Goal: Task Accomplishment & Management: Complete application form

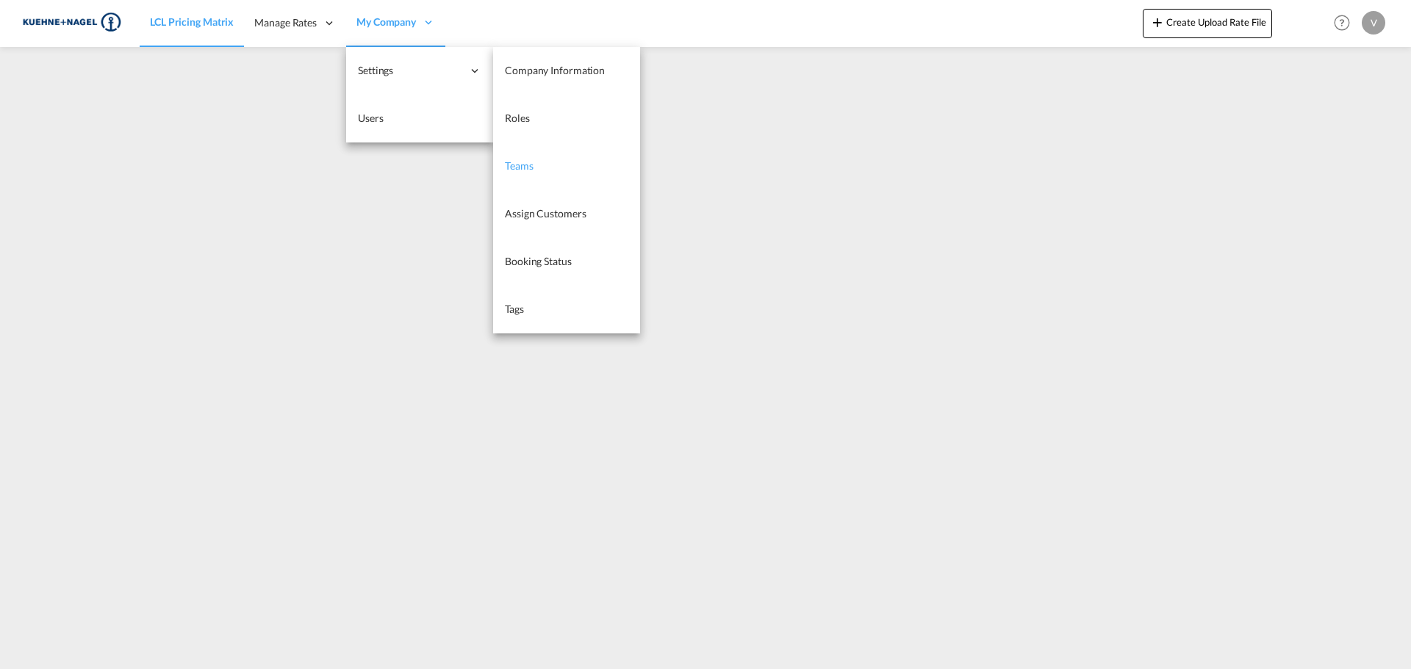
click at [531, 176] on link "Teams" at bounding box center [566, 167] width 147 height 48
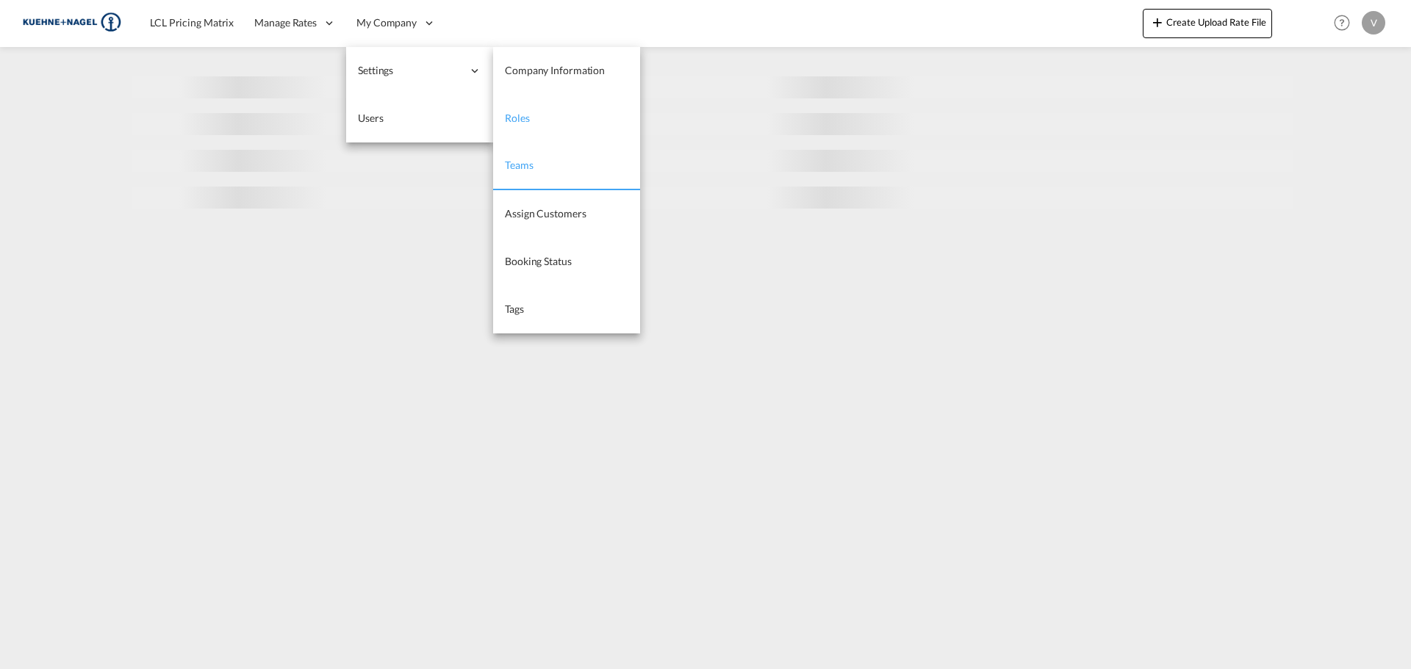
select select "10"
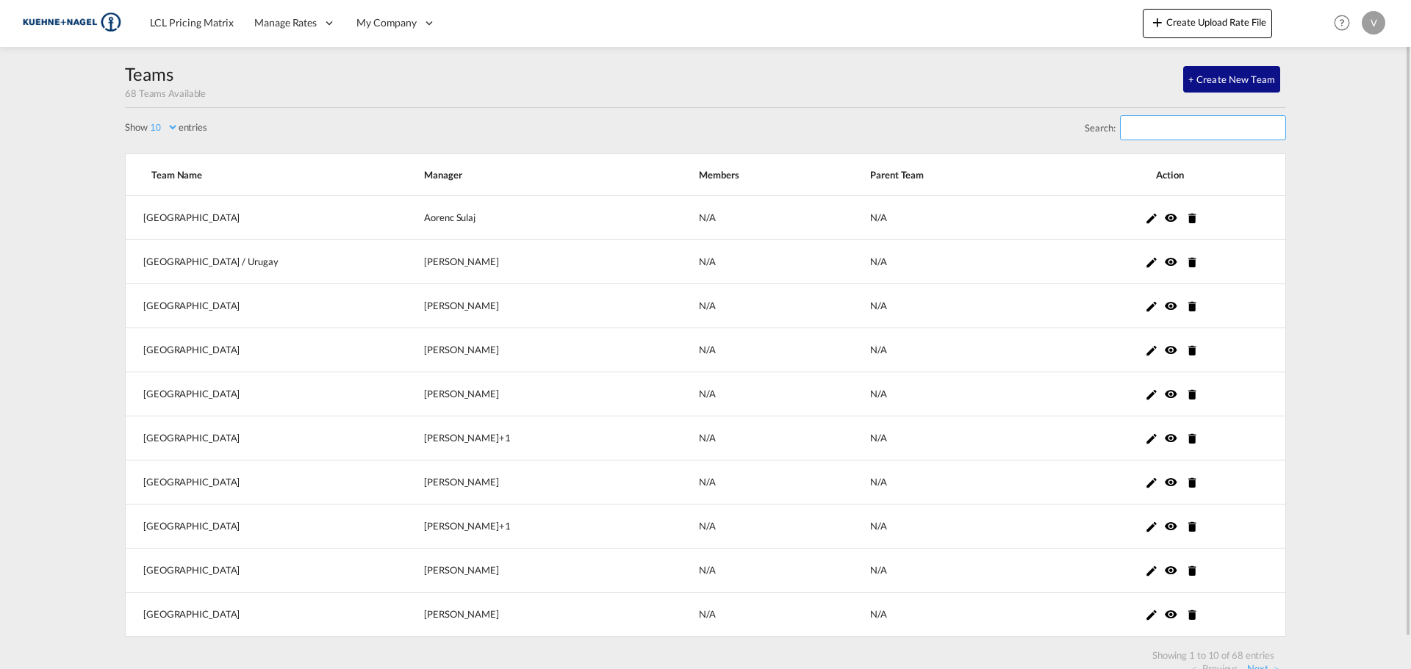
click at [1155, 127] on input "Search:" at bounding box center [1203, 127] width 166 height 25
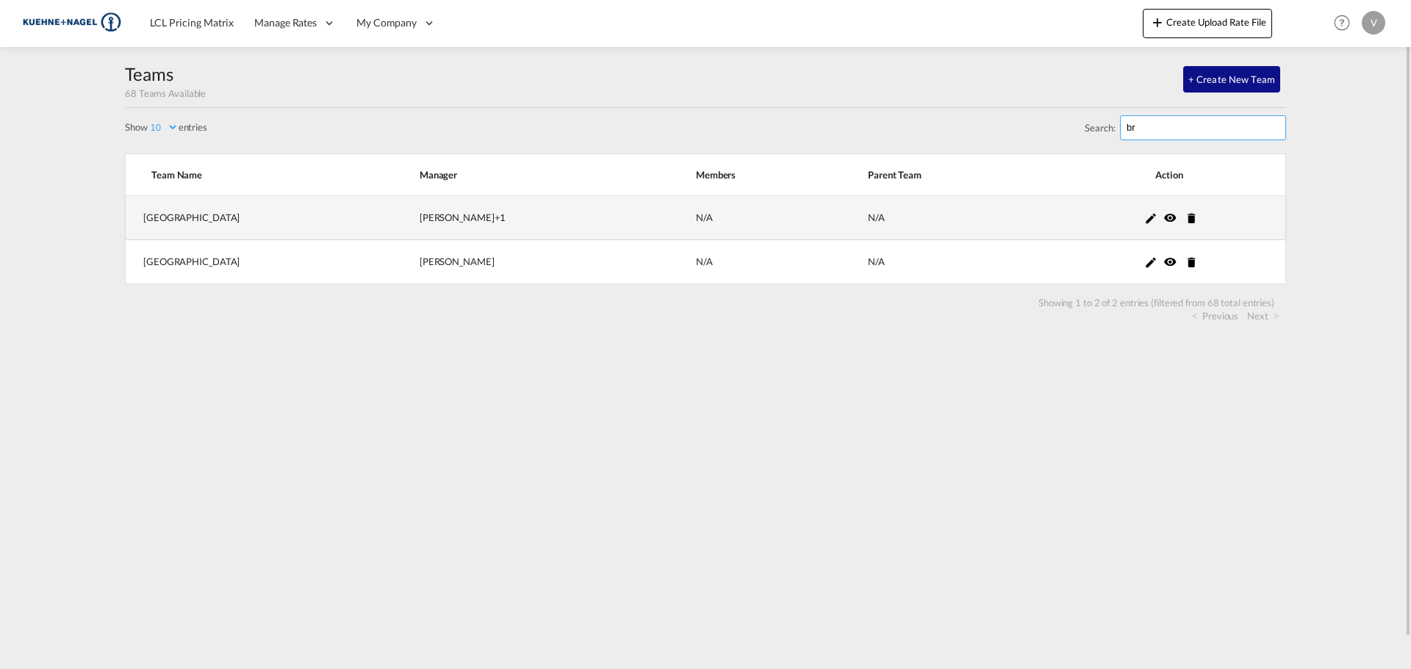
type input "br"
click at [420, 215] on div "[PERSON_NAME] +1" at bounding box center [540, 217] width 240 height 13
click at [1144, 221] on md-icon "icon-pencil" at bounding box center [1150, 218] width 13 height 13
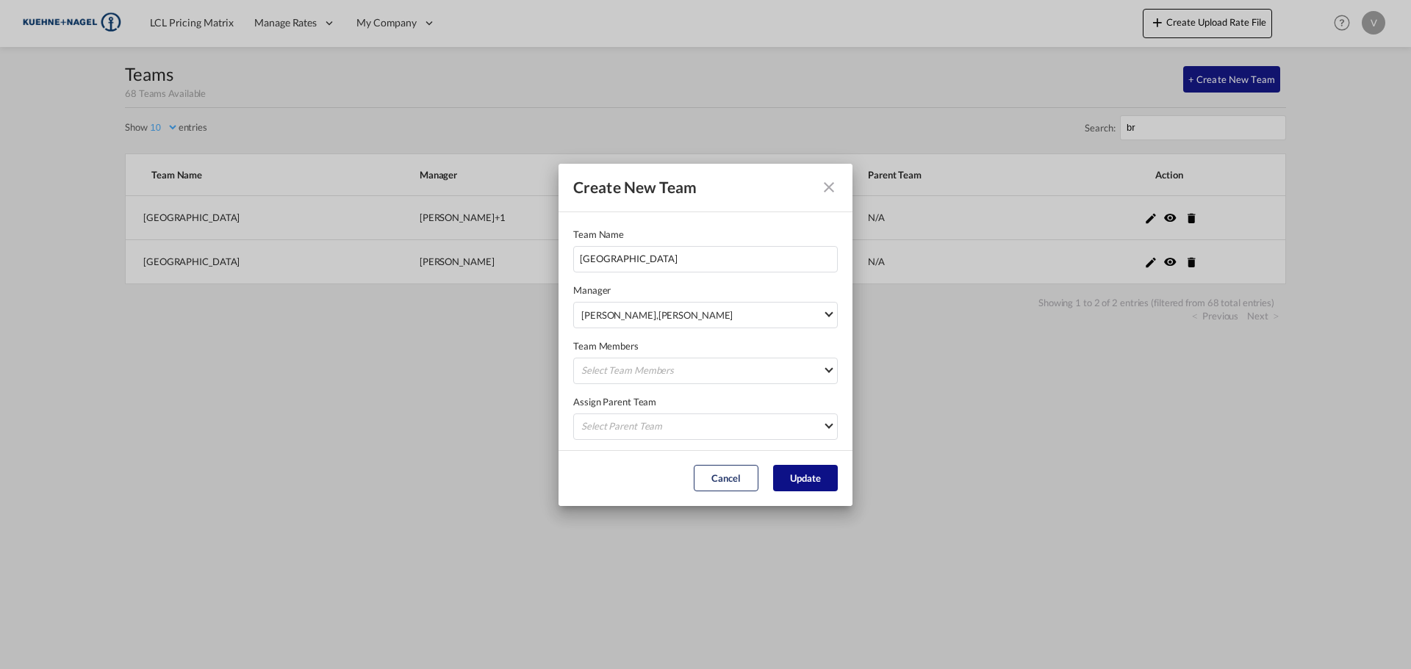
click at [814, 342] on div "Team Members Select Team Members [PERSON_NAME] [PERSON_NAME] [PERSON_NAME][EMAI…" at bounding box center [705, 352] width 265 height 56
click at [790, 322] on span "[PERSON_NAME] [PERSON_NAME][EMAIL_ADDRESS][PERSON_NAME][DOMAIN_NAME] , [PERSON_…" at bounding box center [701, 316] width 241 height 15
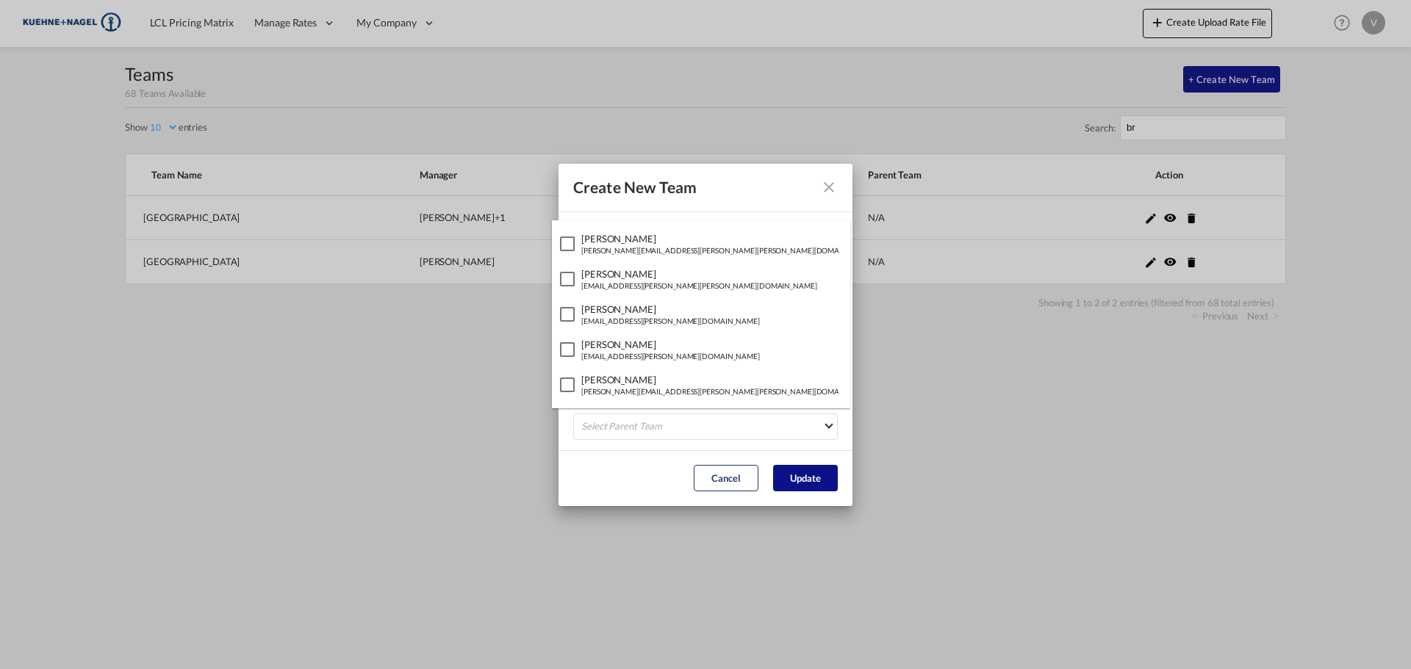
scroll to position [1258, 0]
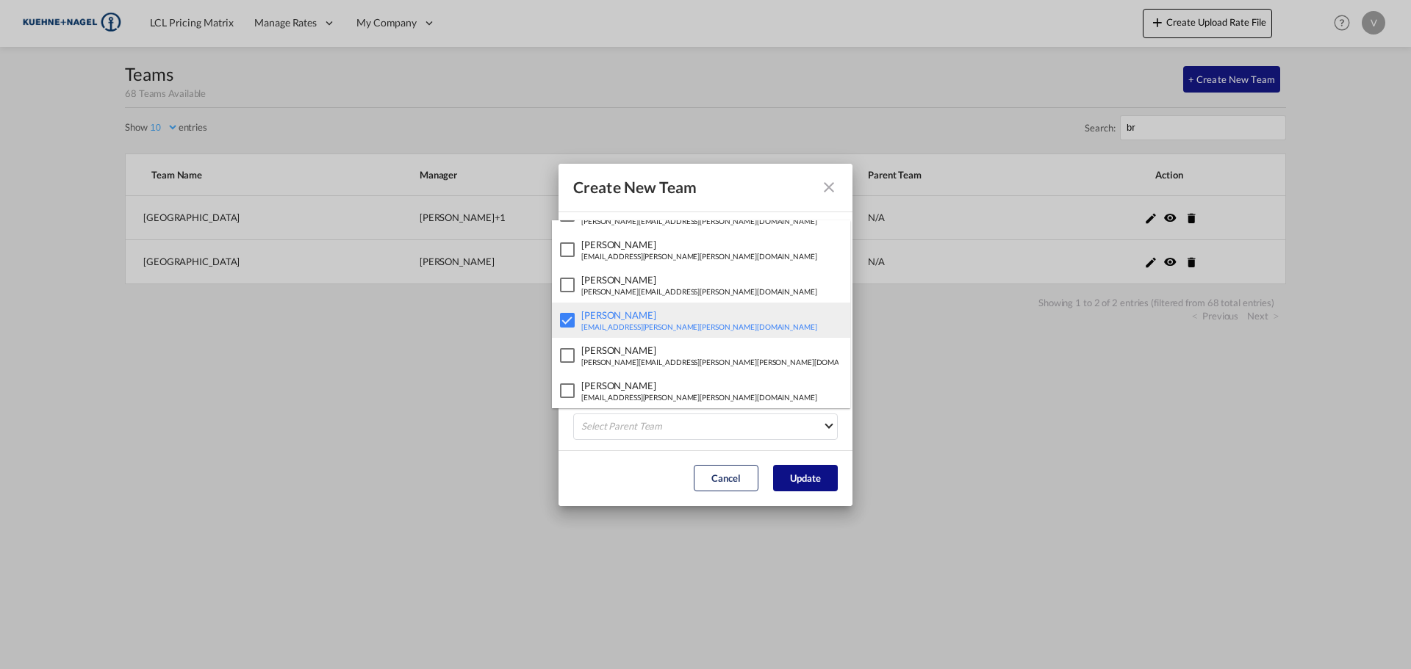
click at [567, 315] on div at bounding box center [567, 320] width 15 height 15
click at [561, 452] on md-backdrop at bounding box center [705, 334] width 1411 height 669
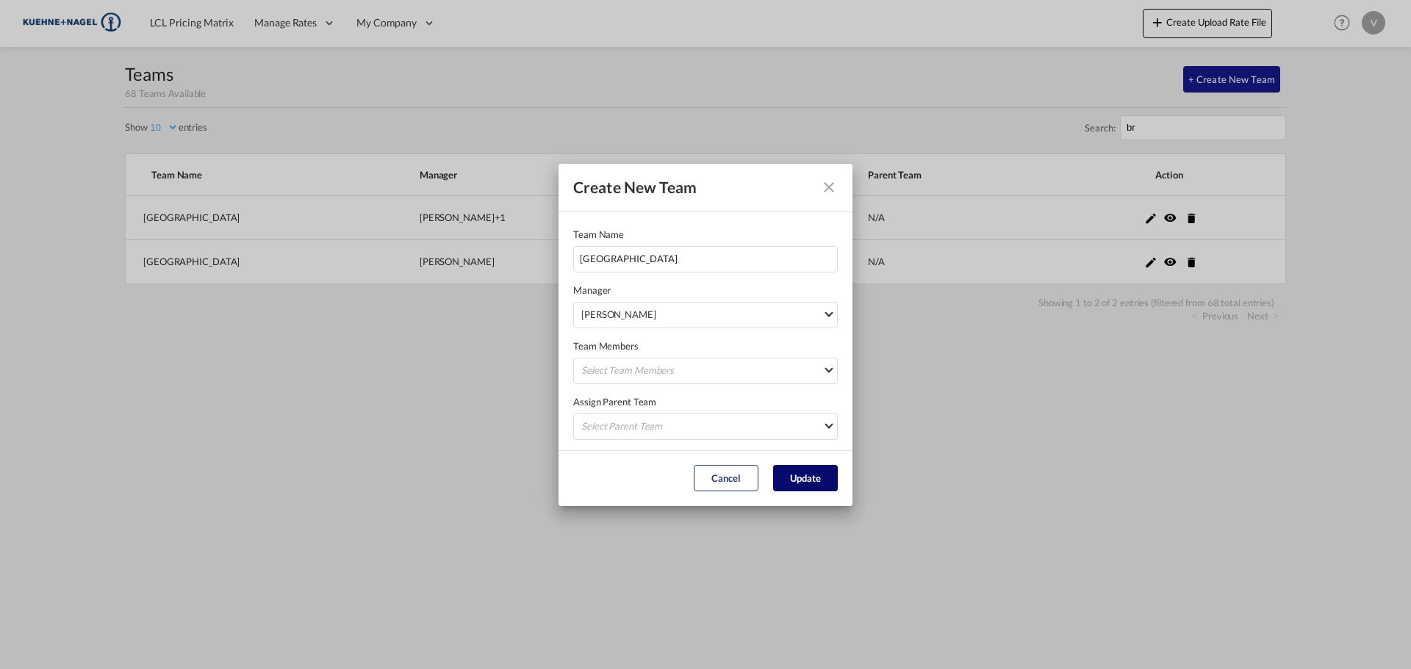
click at [794, 472] on button "Update" at bounding box center [805, 478] width 65 height 26
select select "10"
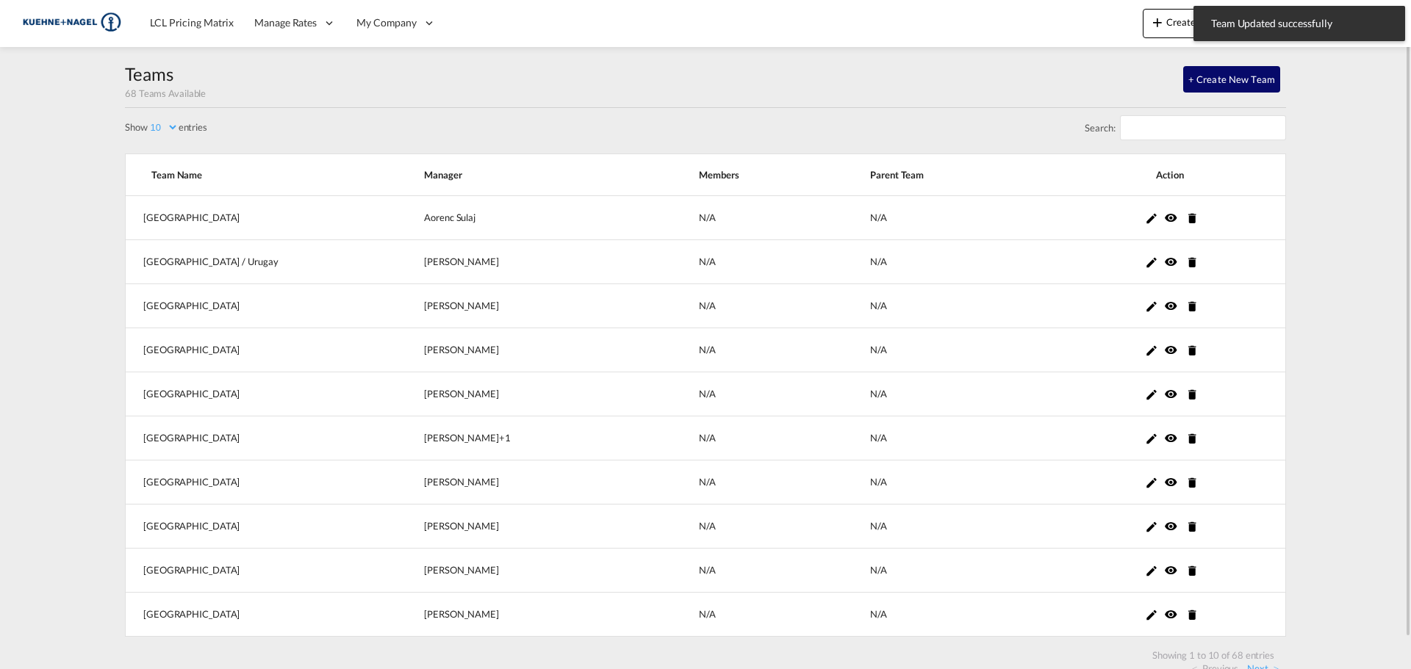
click at [1232, 78] on button "+ Create New Team" at bounding box center [1231, 79] width 97 height 26
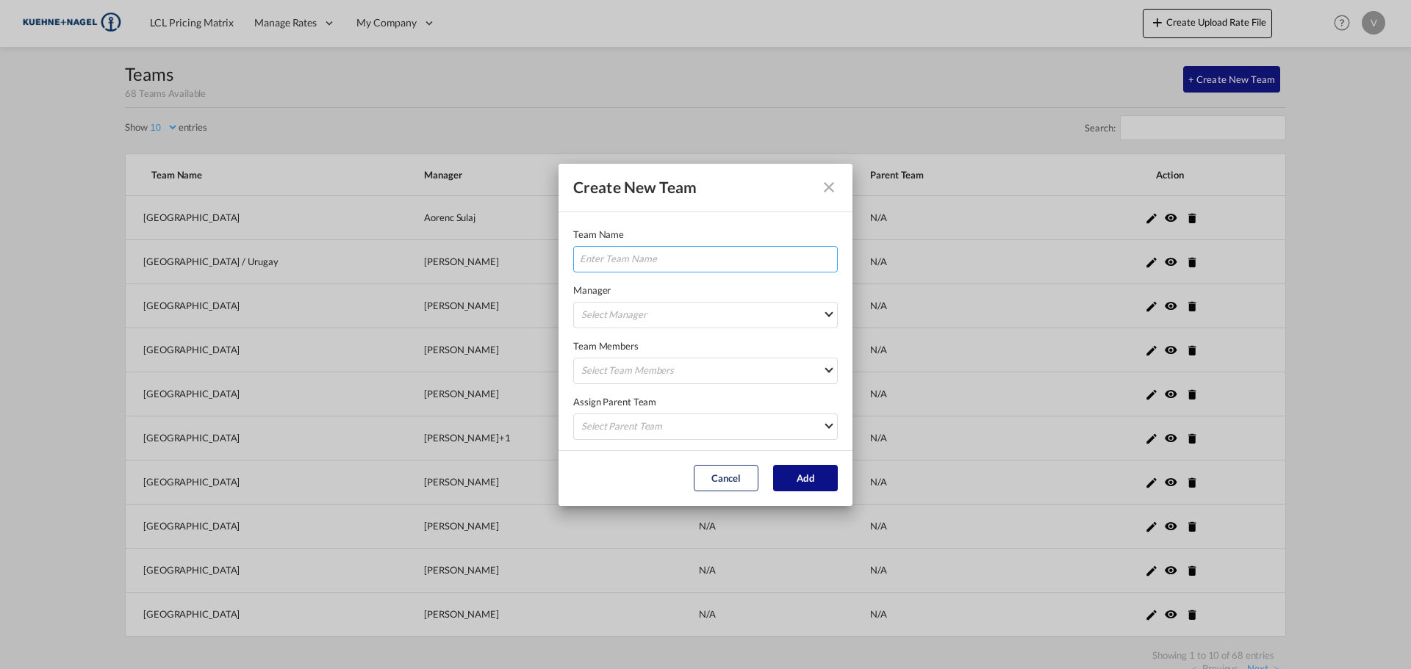
click at [667, 268] on input "Team Name Manager ..." at bounding box center [705, 259] width 265 height 26
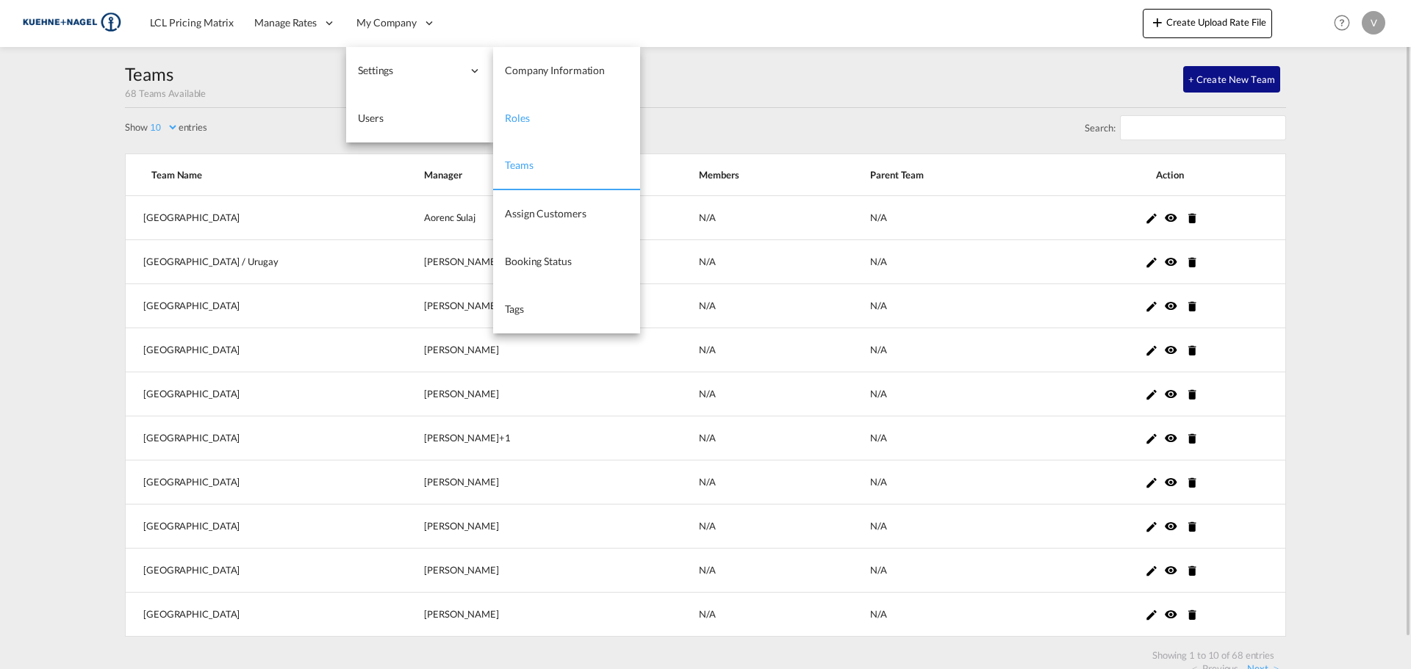
click at [528, 114] on span "Roles" at bounding box center [517, 118] width 25 height 12
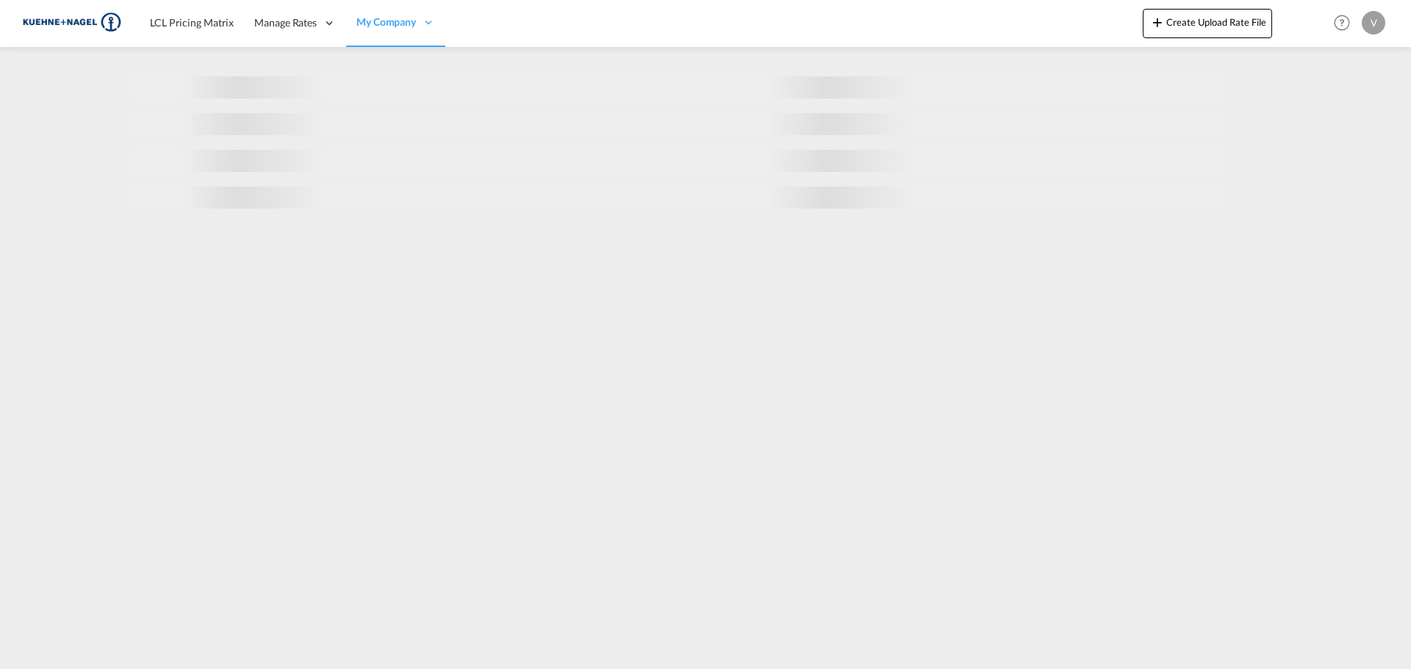
select select "10"
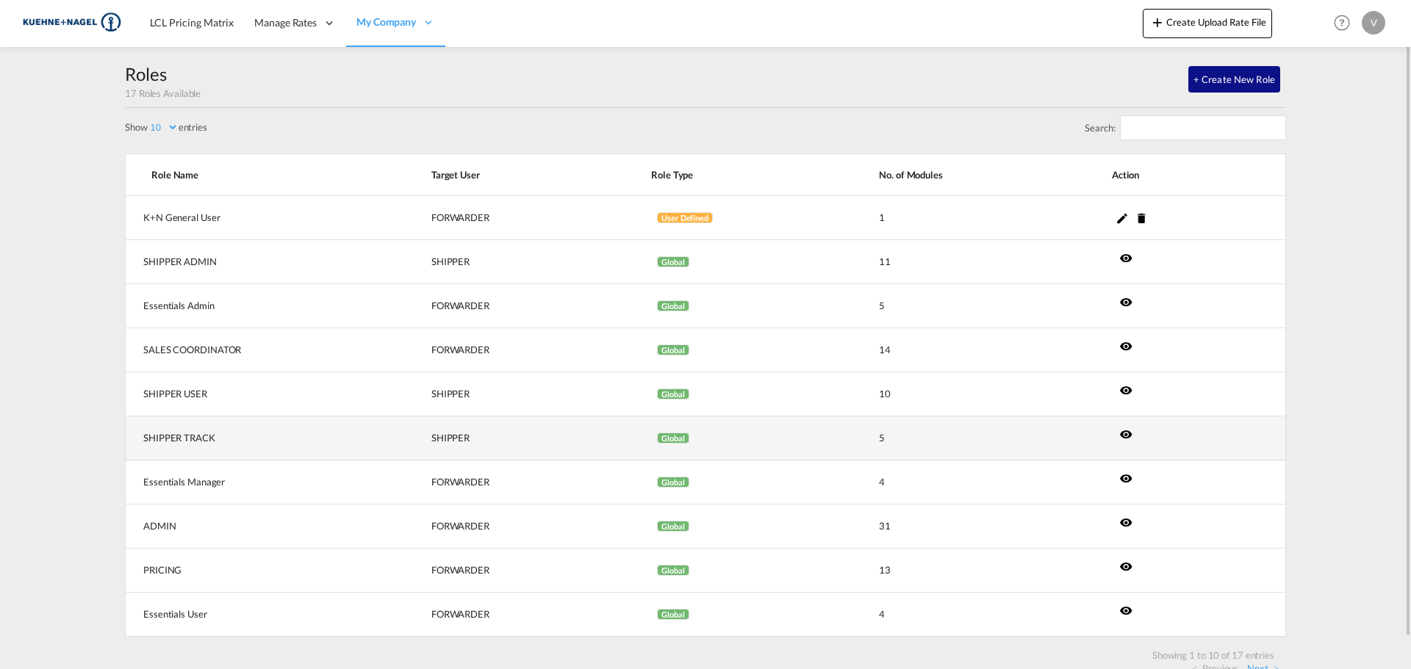
scroll to position [32, 0]
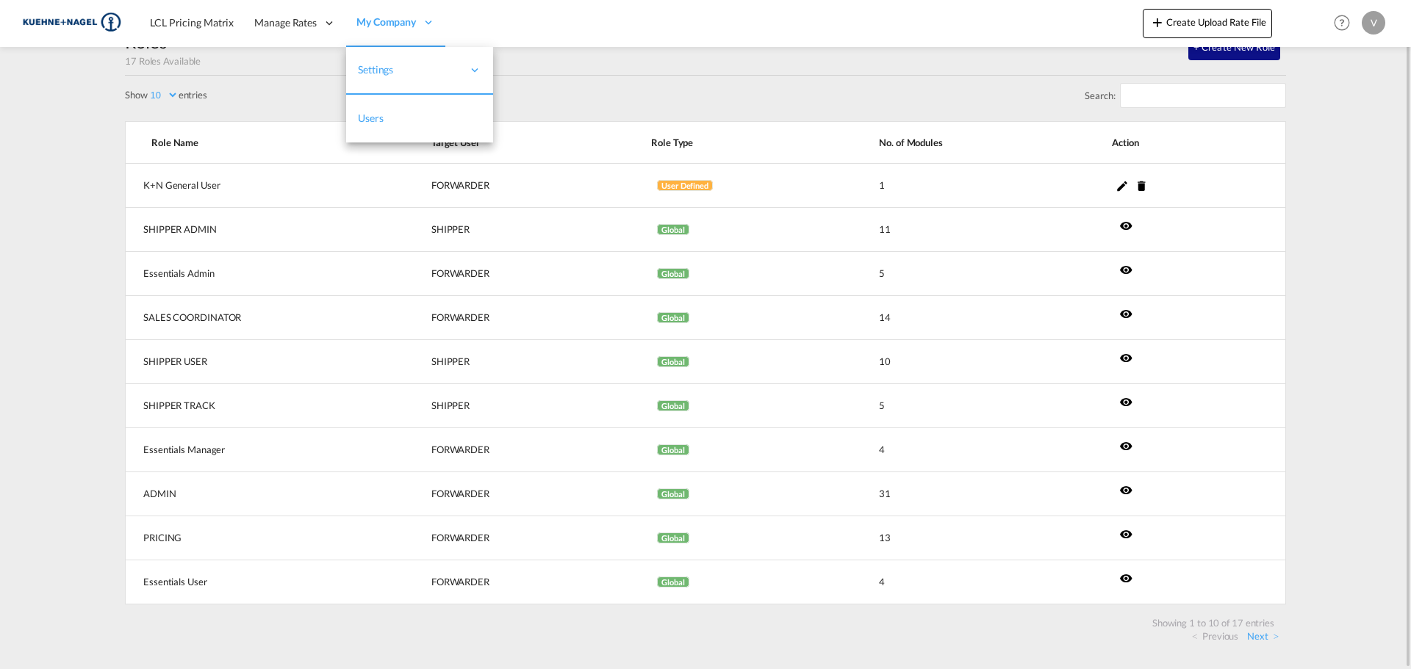
click at [373, 121] on span "Users" at bounding box center [371, 118] width 26 height 12
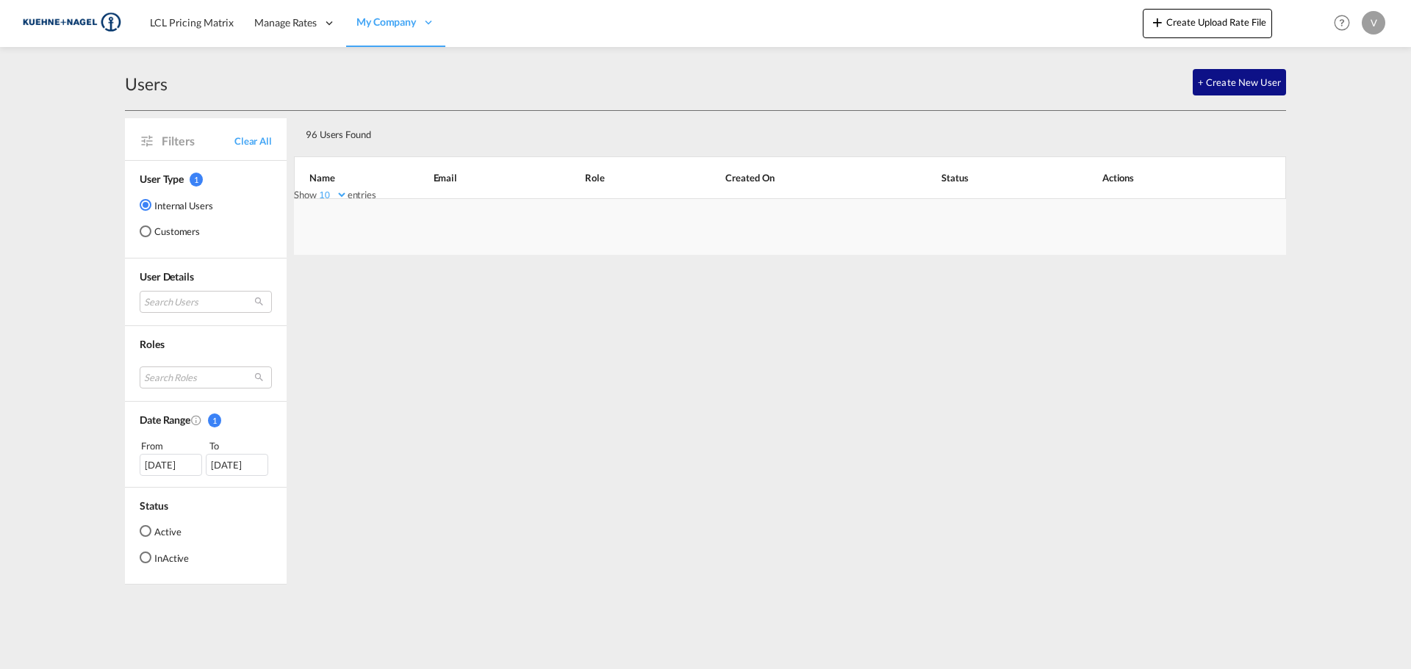
click at [1188, 73] on div "+ Create New User" at bounding box center [727, 82] width 1118 height 26
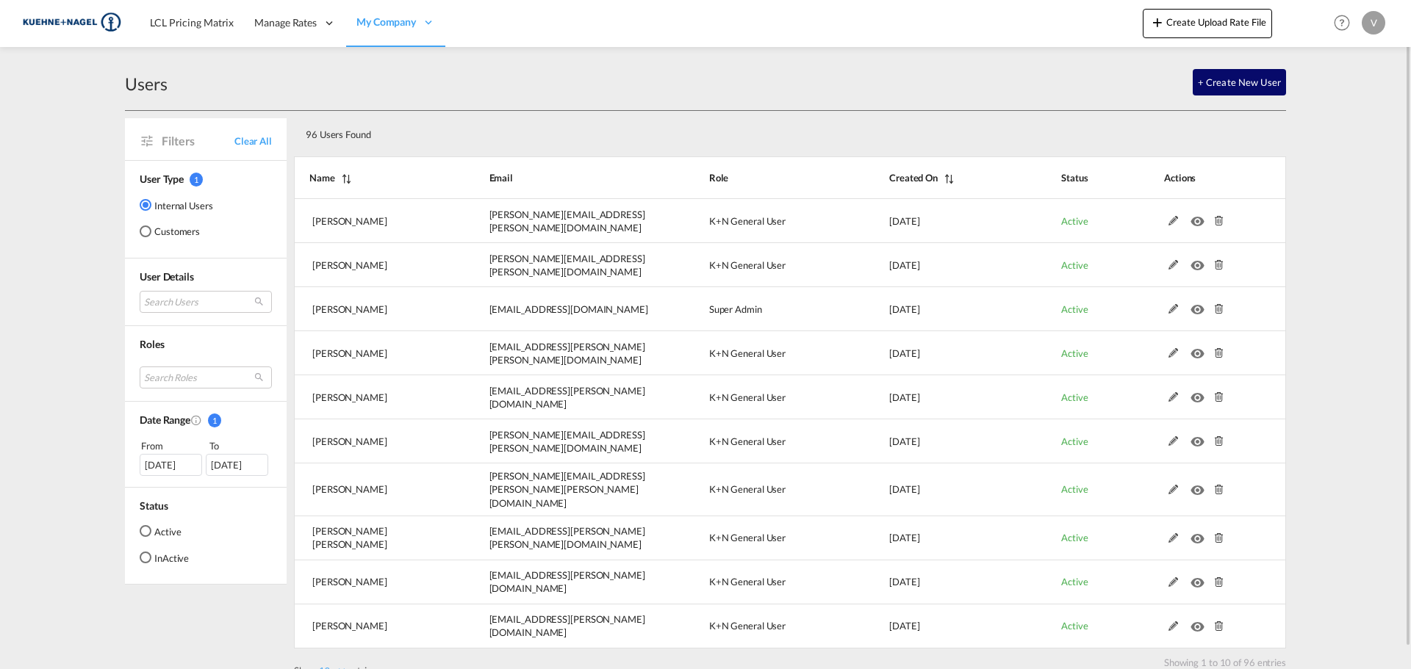
click at [1216, 82] on button "+ Create New User" at bounding box center [1239, 82] width 93 height 26
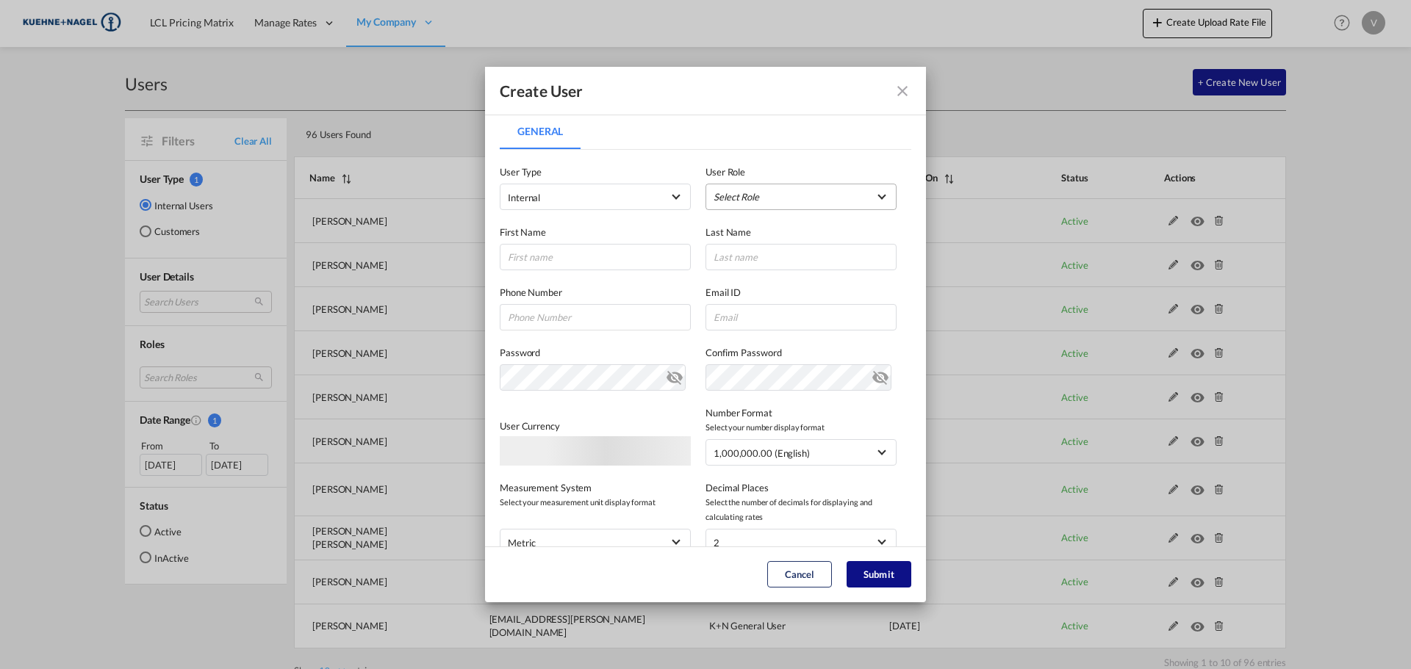
click at [823, 203] on md-select "Select Role ADMIN GLOBAL Essentials Admin GLOBAL Essentials Manager GLOBAL Esse…" at bounding box center [800, 197] width 191 height 26
click at [784, 143] on md-backdrop at bounding box center [705, 334] width 1411 height 669
click at [565, 252] on input "General General ..." at bounding box center [595, 257] width 191 height 26
click at [758, 255] on input "General General ..." at bounding box center [800, 257] width 191 height 26
paste input "[PERSON_NAME]"
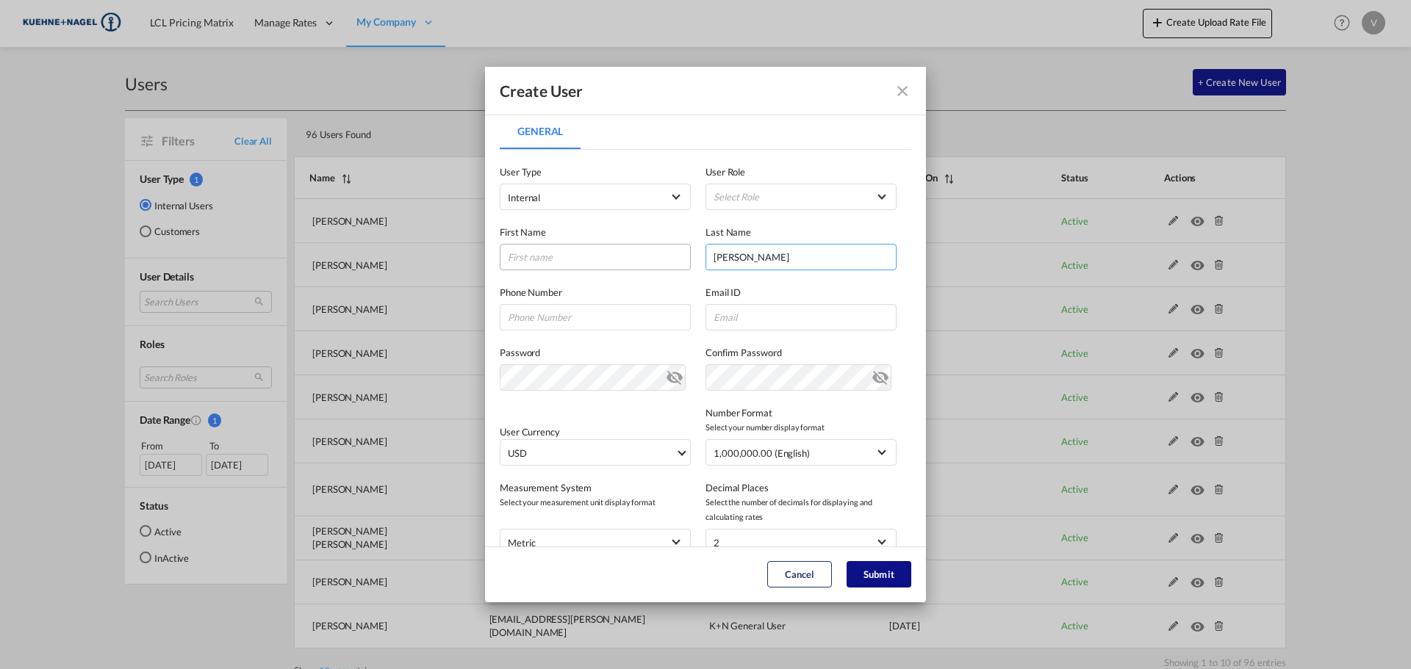
type input "[PERSON_NAME]"
click at [581, 247] on input "General General ..." at bounding box center [595, 257] width 191 height 26
type input "Lua"
click at [749, 325] on input "General General ..." at bounding box center [800, 317] width 191 height 26
paste input "[EMAIL_ADDRESS][PERSON_NAME][PERSON_NAME][DOMAIN_NAME]"
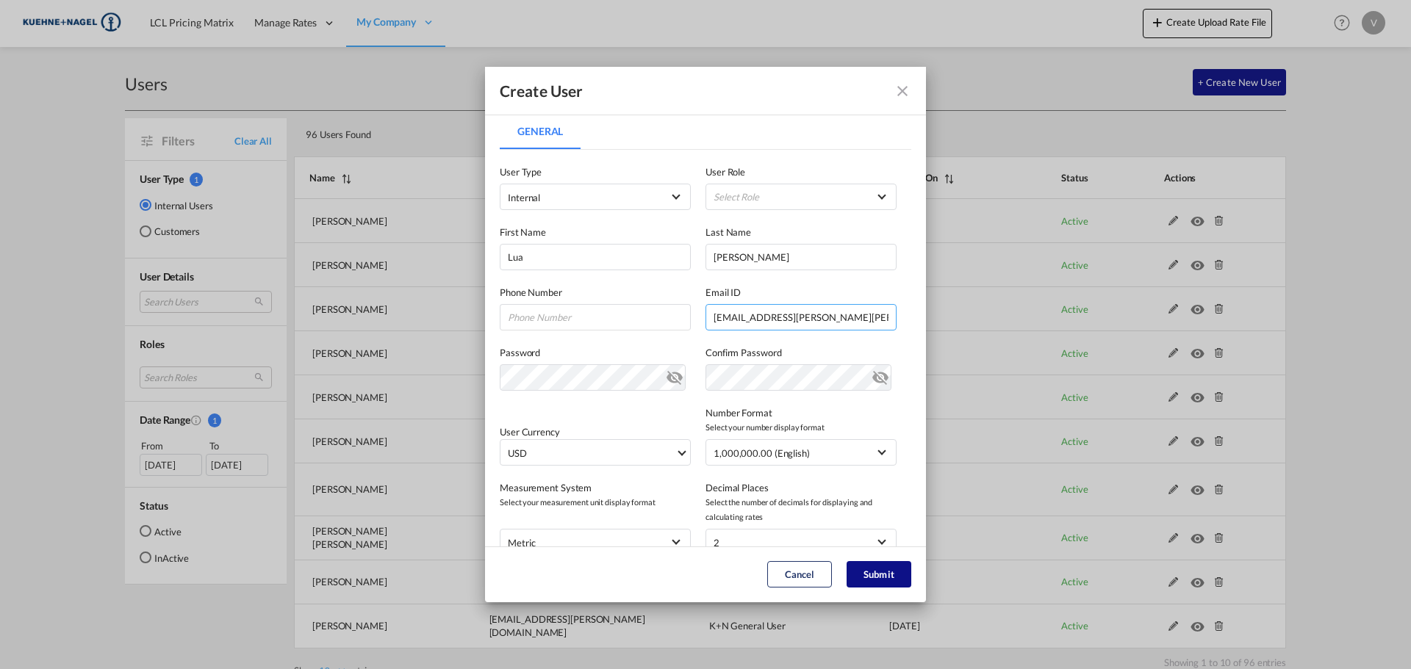
type input "[EMAIL_ADDRESS][PERSON_NAME][PERSON_NAME][DOMAIN_NAME]"
click at [830, 207] on md-select "Select Role" at bounding box center [800, 197] width 191 height 26
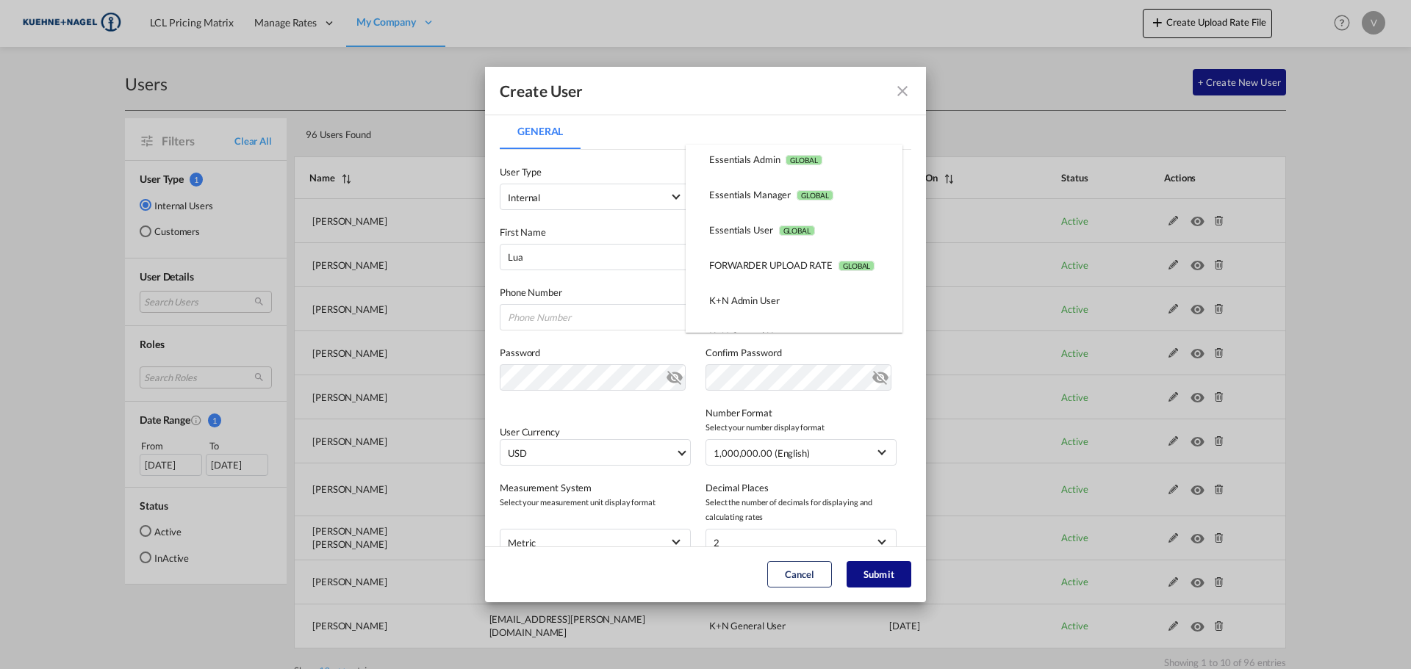
scroll to position [147, 0]
drag, startPoint x: 783, startPoint y: 85, endPoint x: 450, endPoint y: 93, distance: 333.7
click at [450, 93] on md-backdrop at bounding box center [705, 334] width 1411 height 669
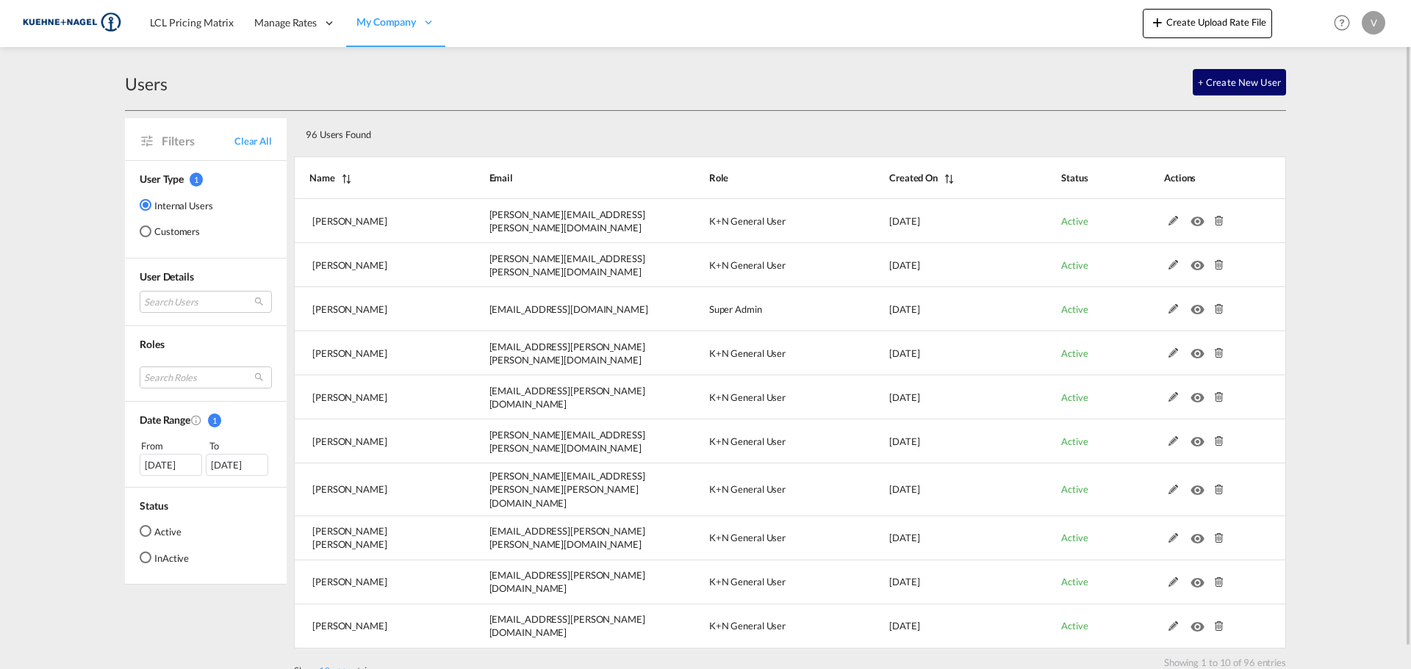
click at [1227, 83] on button "+ Create New User" at bounding box center [1239, 82] width 93 height 26
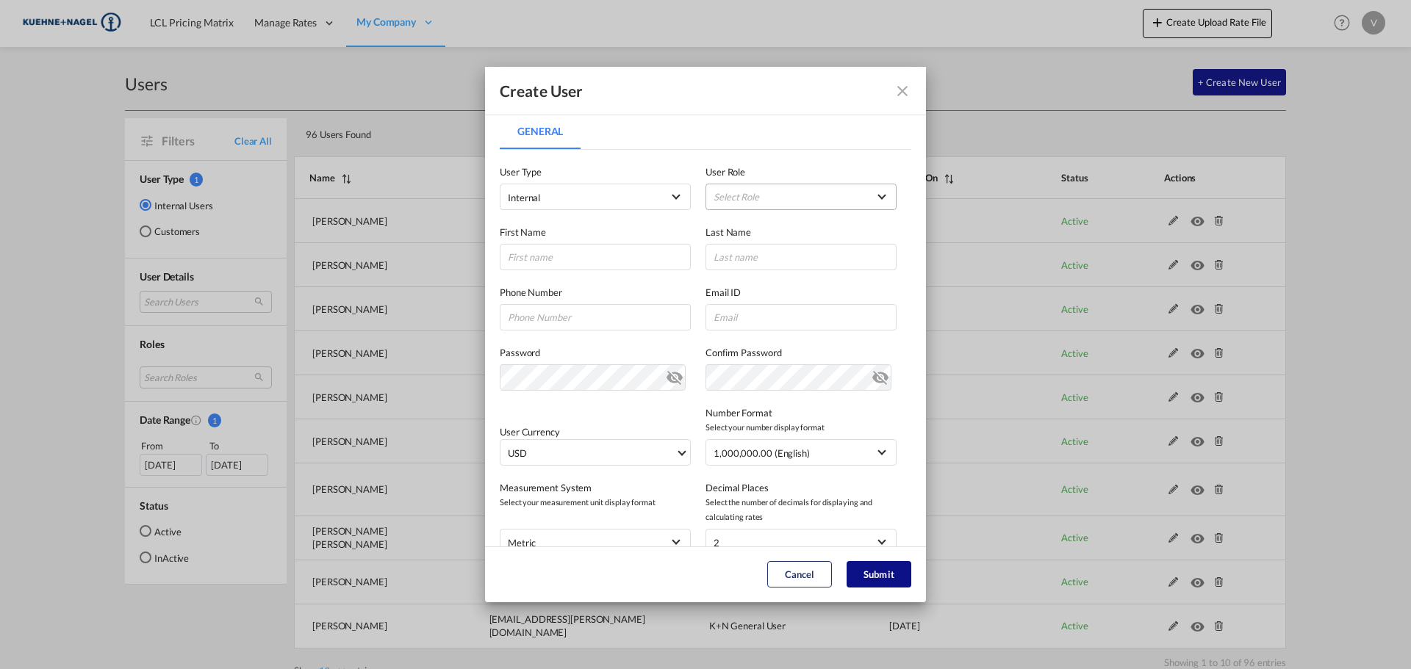
click at [761, 185] on md-select "Select Role" at bounding box center [800, 197] width 191 height 26
click at [766, 195] on md-content at bounding box center [794, 215] width 170 height 47
click at [885, 311] on md-backdrop at bounding box center [705, 334] width 1411 height 669
click at [578, 248] on input "General General ..." at bounding box center [595, 257] width 191 height 26
click at [716, 189] on md-select "Select Role" at bounding box center [800, 197] width 191 height 26
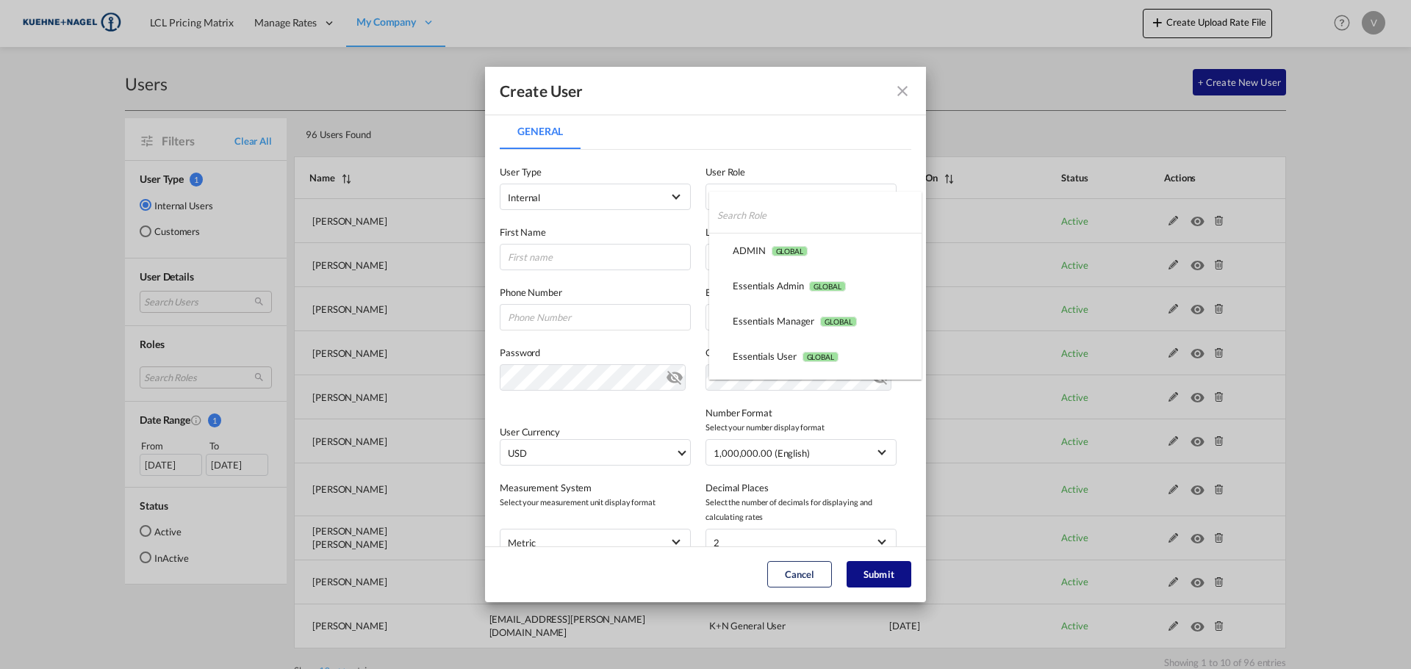
click at [910, 97] on md-backdrop at bounding box center [705, 334] width 1411 height 669
click at [841, 206] on md-select "Select Role" at bounding box center [800, 197] width 191 height 26
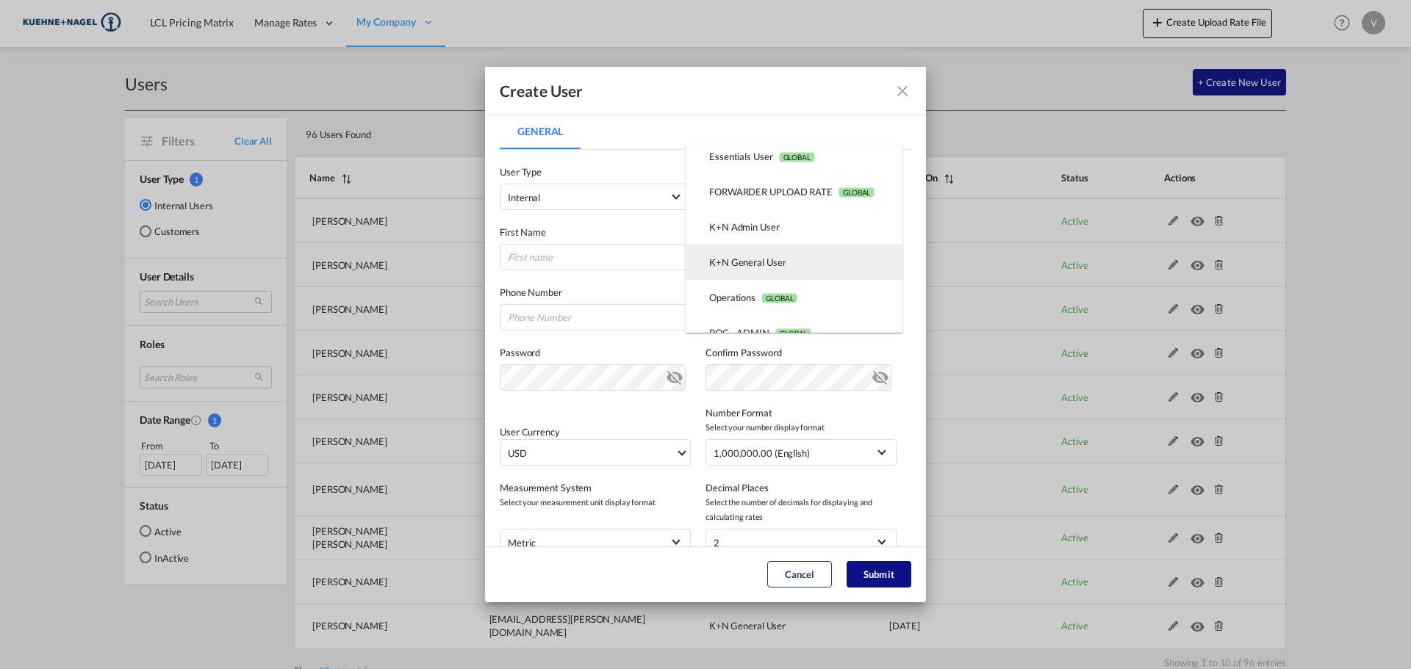
click at [754, 259] on div "K+N General User USER_DEFINED" at bounding box center [747, 262] width 76 height 13
click at [564, 259] on input "General General ..." at bounding box center [595, 257] width 191 height 26
paste input "[EMAIL_ADDRESS][PERSON_NAME][PERSON_NAME][DOMAIN_NAME]"
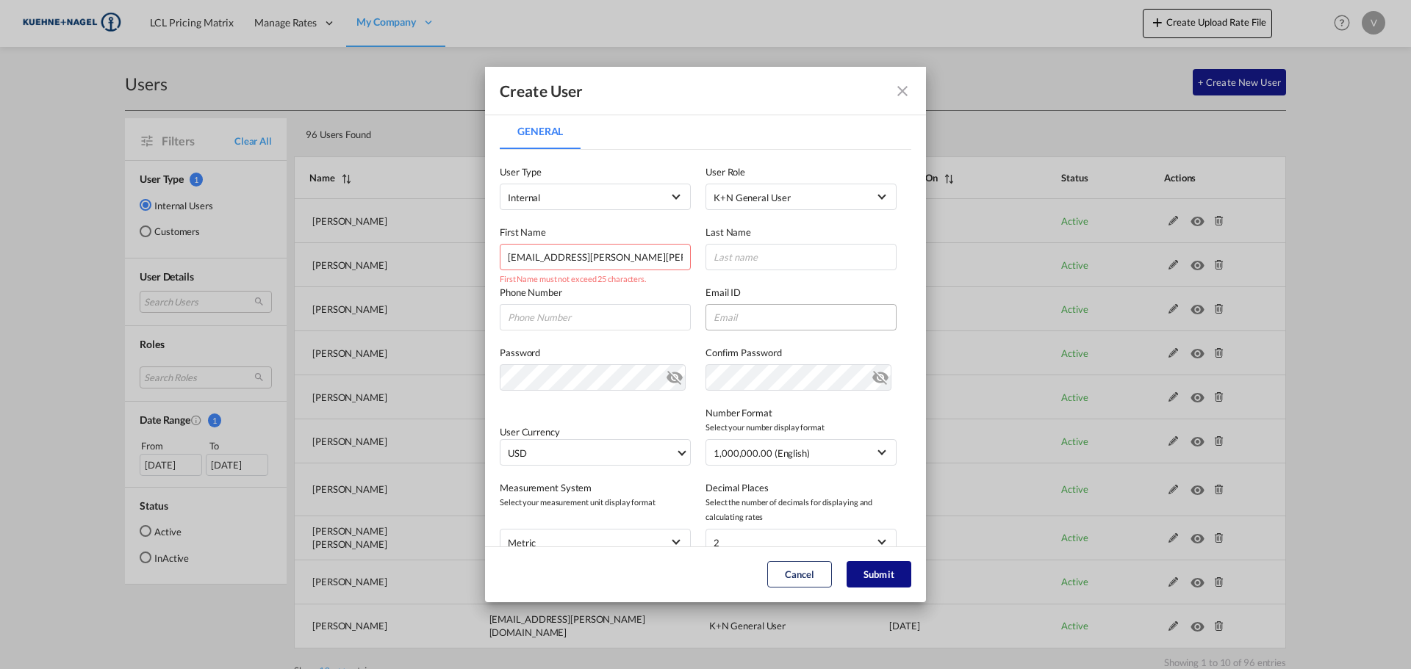
type input "[EMAIL_ADDRESS][PERSON_NAME][PERSON_NAME][DOMAIN_NAME]"
click at [783, 307] on input "General General ..." at bounding box center [800, 317] width 191 height 26
paste input "[EMAIL_ADDRESS][PERSON_NAME][PERSON_NAME][DOMAIN_NAME]"
type input "[EMAIL_ADDRESS][PERSON_NAME][PERSON_NAME][DOMAIN_NAME]"
click at [727, 255] on input "General General ..." at bounding box center [800, 257] width 191 height 26
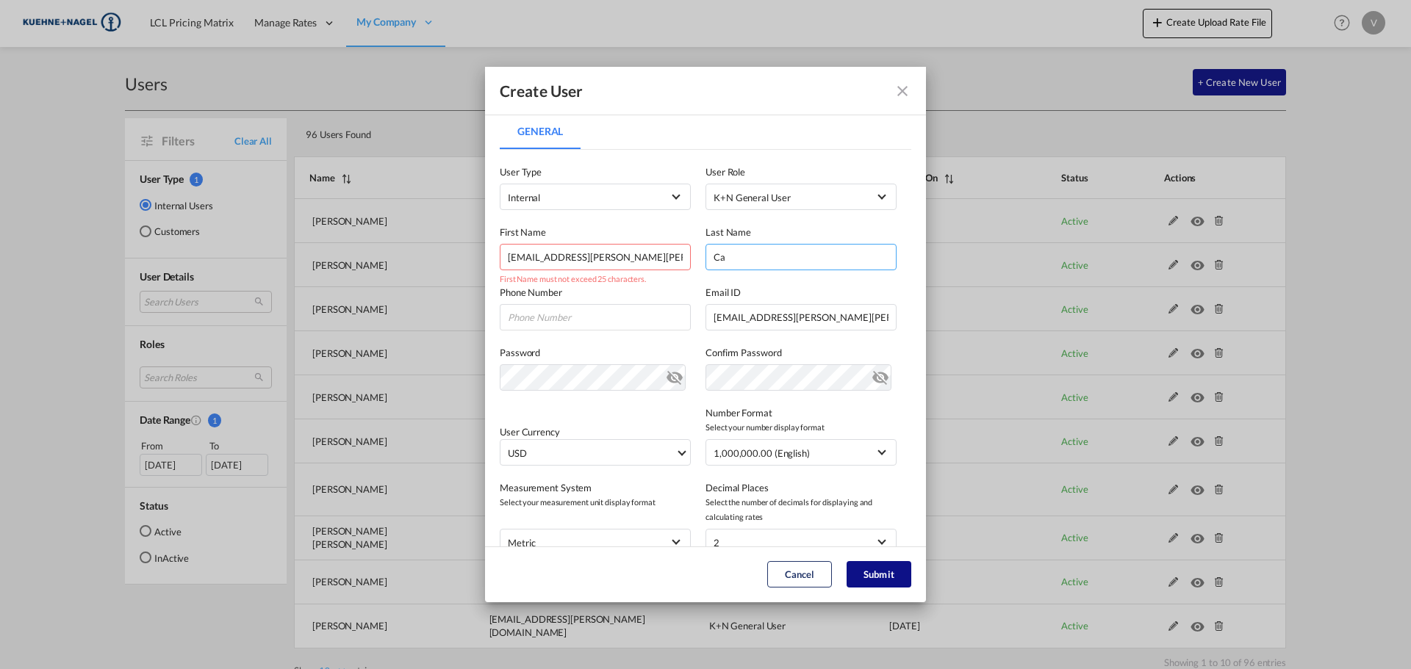
type input "[PERSON_NAME]"
drag, startPoint x: 681, startPoint y: 265, endPoint x: 373, endPoint y: 237, distance: 309.2
click at [373, 237] on div "Create User General General User Type Internal Internal Customer User Role K+N …" at bounding box center [705, 334] width 1411 height 669
type input "l"
type input "Lua"
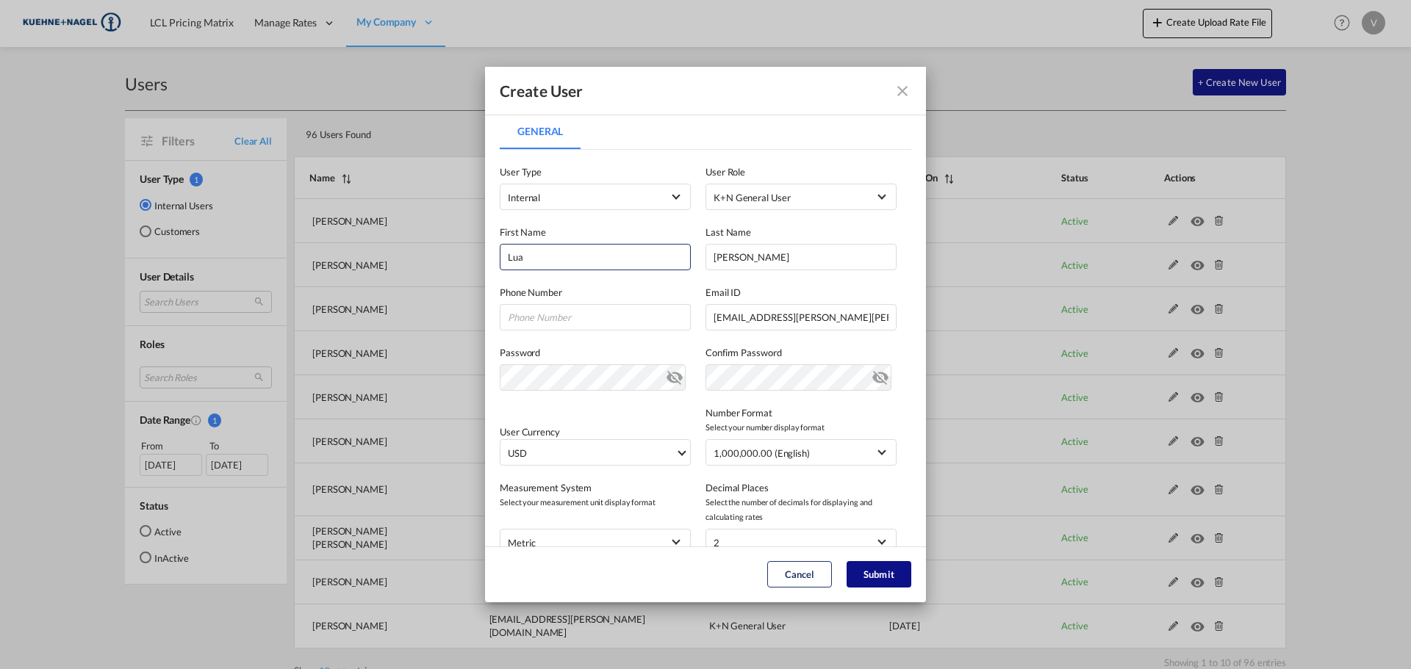
click at [524, 392] on div "User Currency USD د.إ AED [GEOGRAPHIC_DATA] Dirham Af AFN Afghan afghani Lek AL…" at bounding box center [706, 428] width 412 height 75
click at [667, 381] on md-icon "icon-eye-off" at bounding box center [675, 375] width 18 height 18
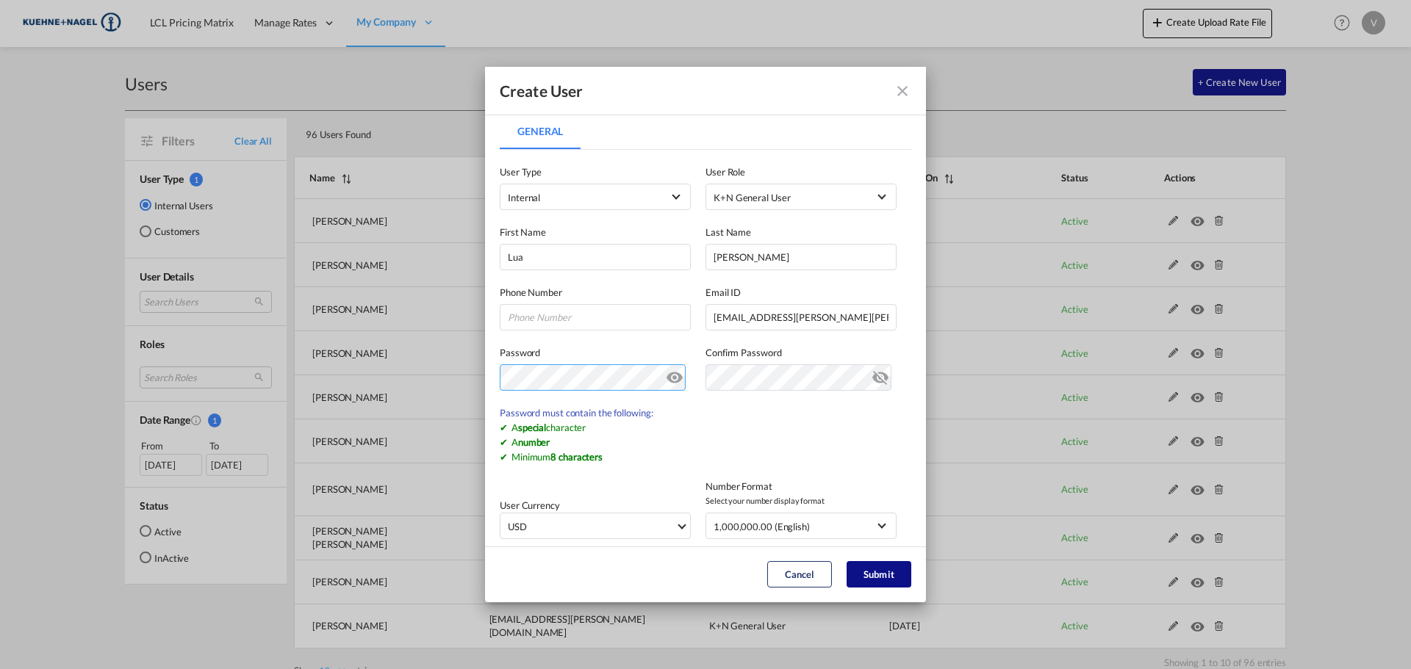
click at [479, 359] on div "Create User General General User Type Internal Internal Customer User Role K+N …" at bounding box center [705, 334] width 1411 height 669
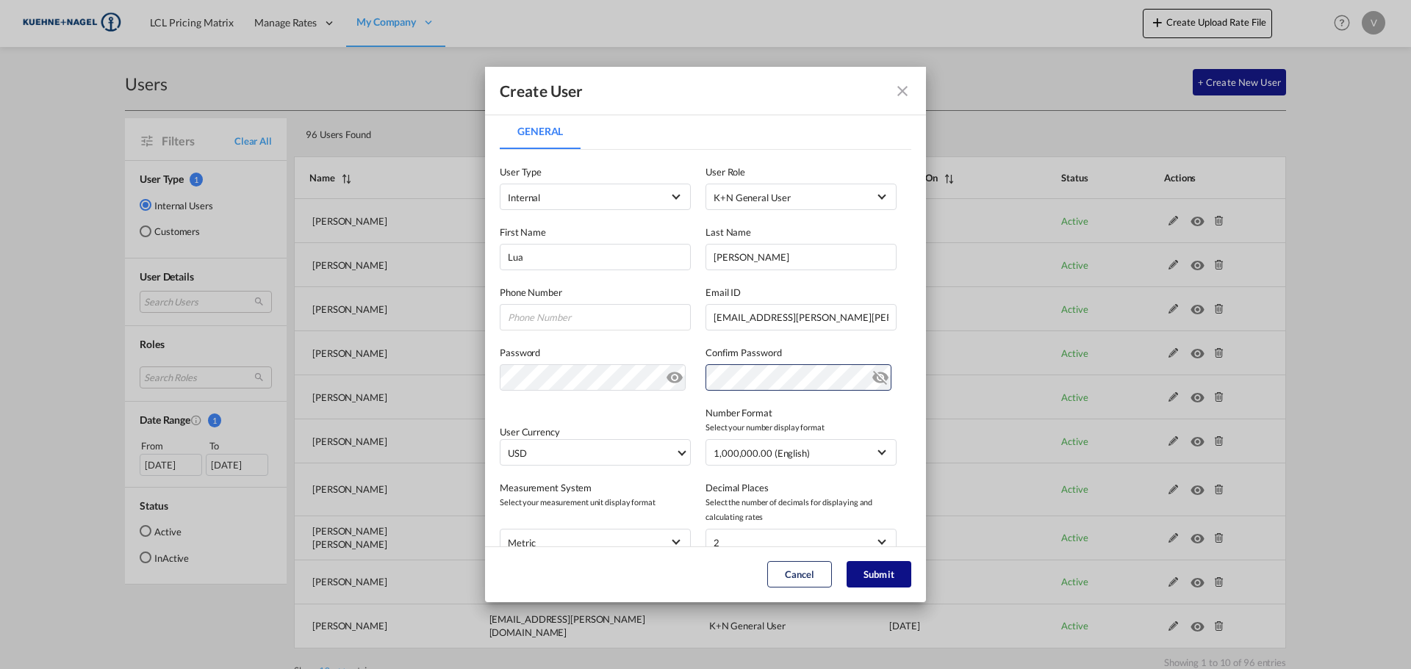
click at [873, 372] on md-icon "icon-eye-off" at bounding box center [881, 375] width 18 height 18
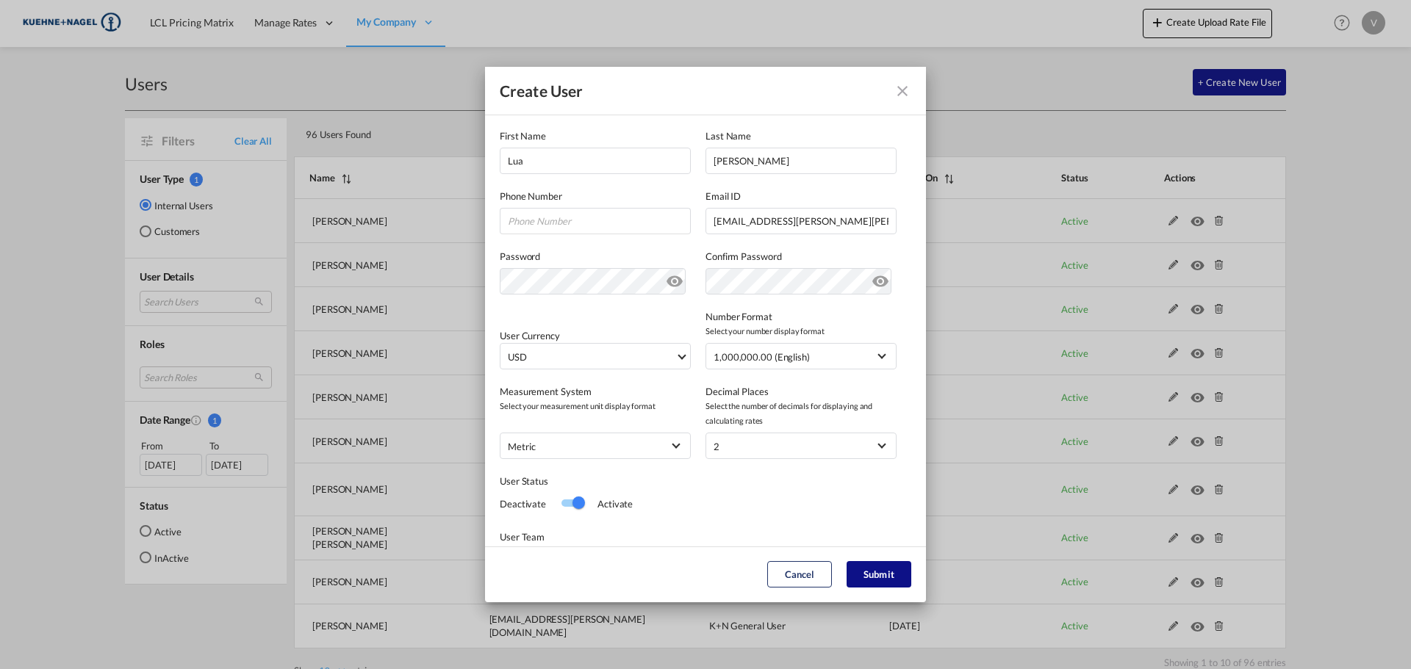
scroll to position [195, 0]
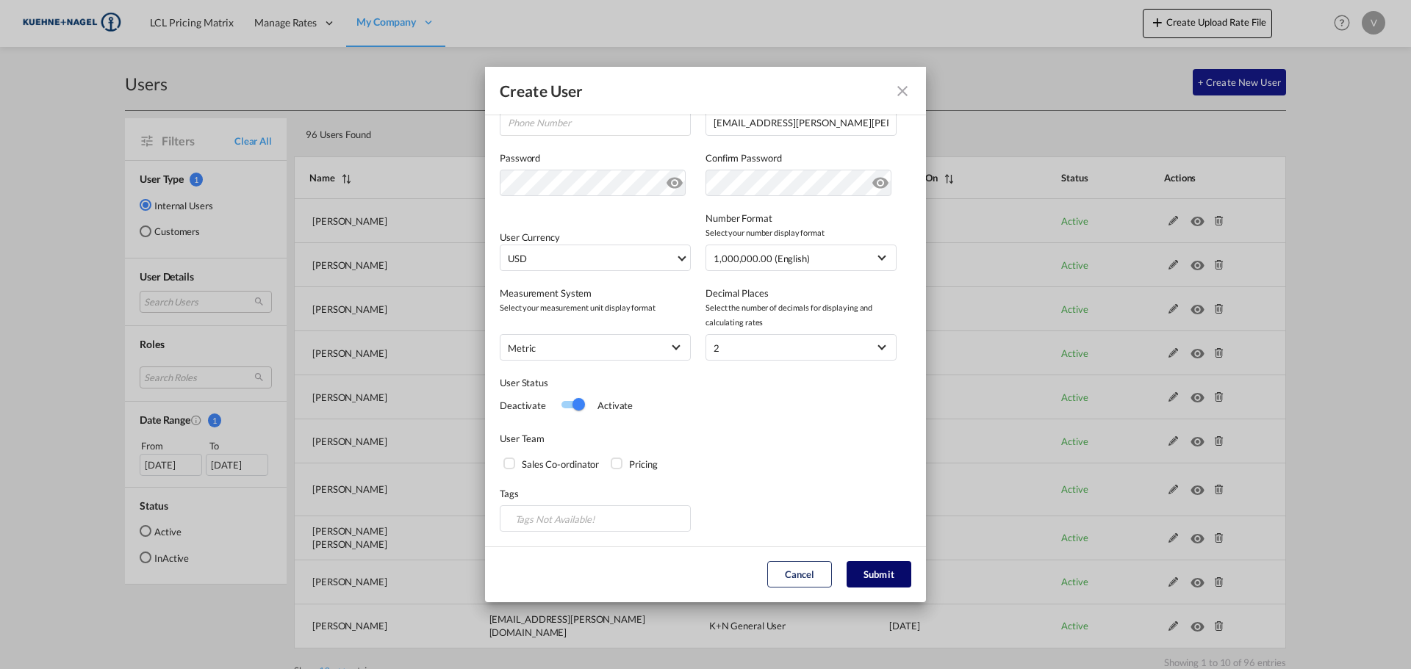
click at [892, 575] on button "Submit" at bounding box center [879, 574] width 65 height 26
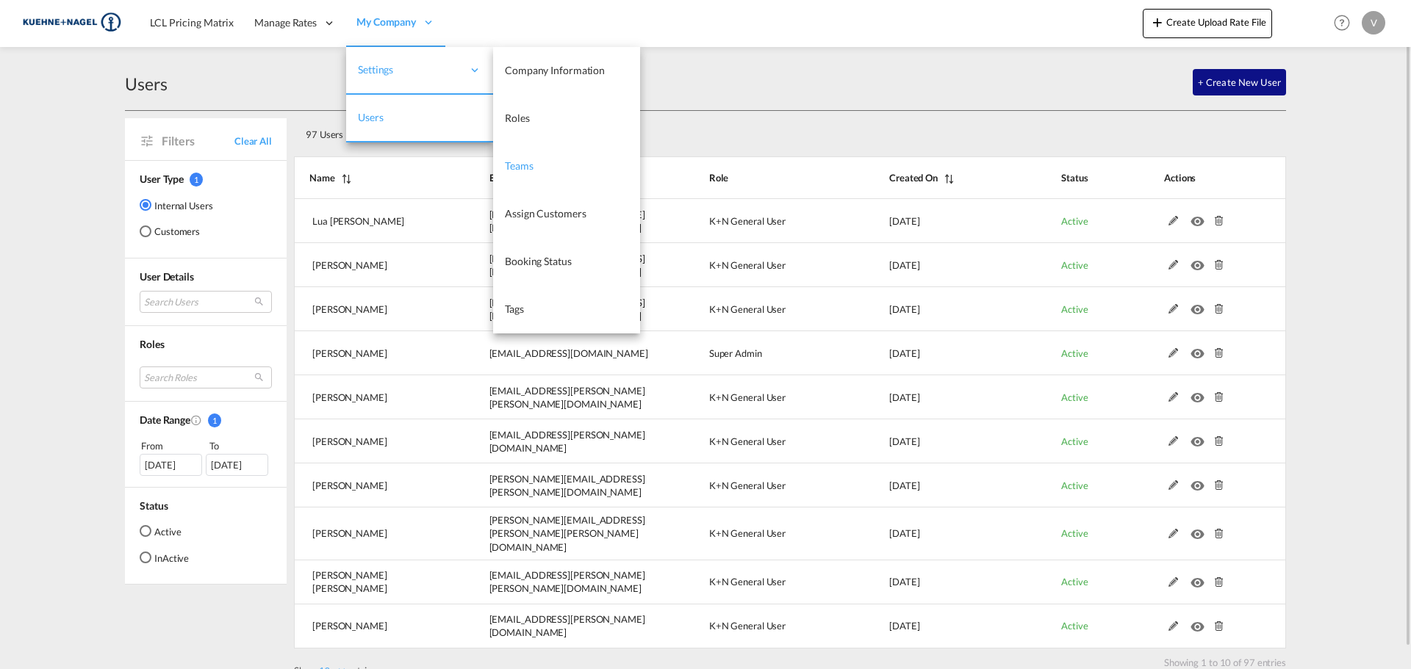
click at [531, 165] on span "Teams" at bounding box center [519, 165] width 29 height 12
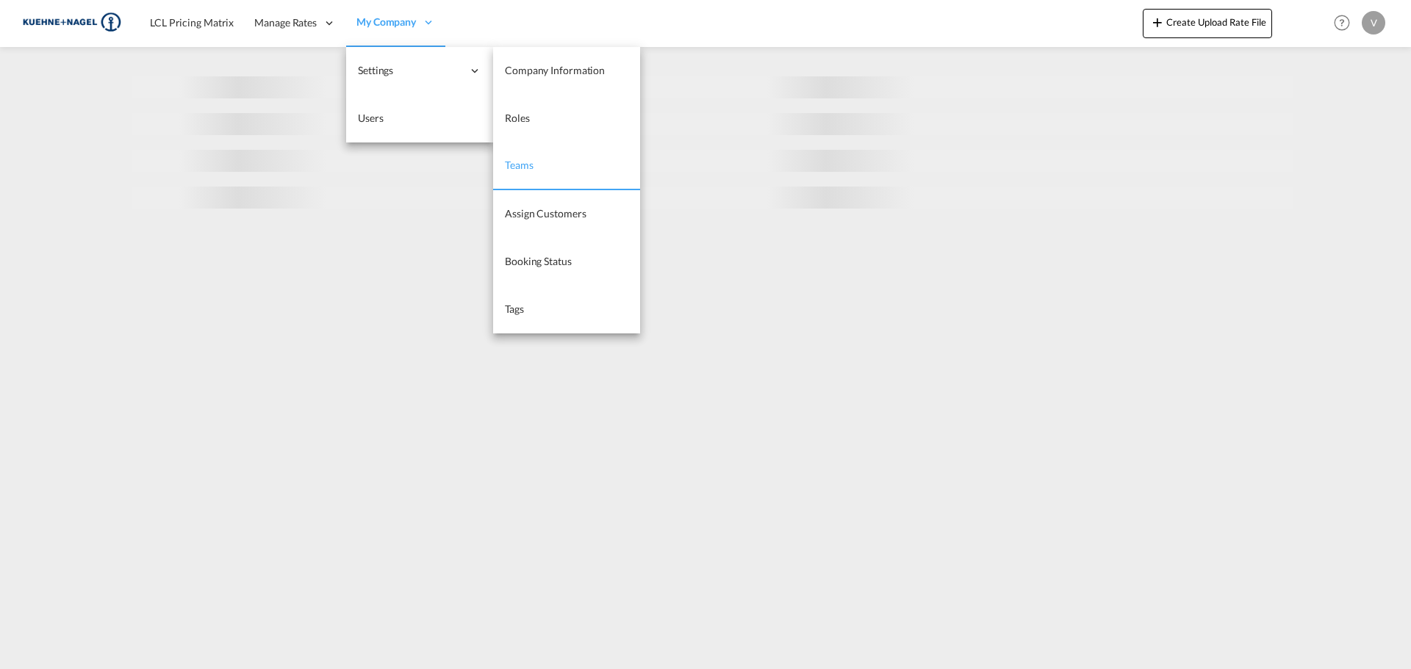
select select "10"
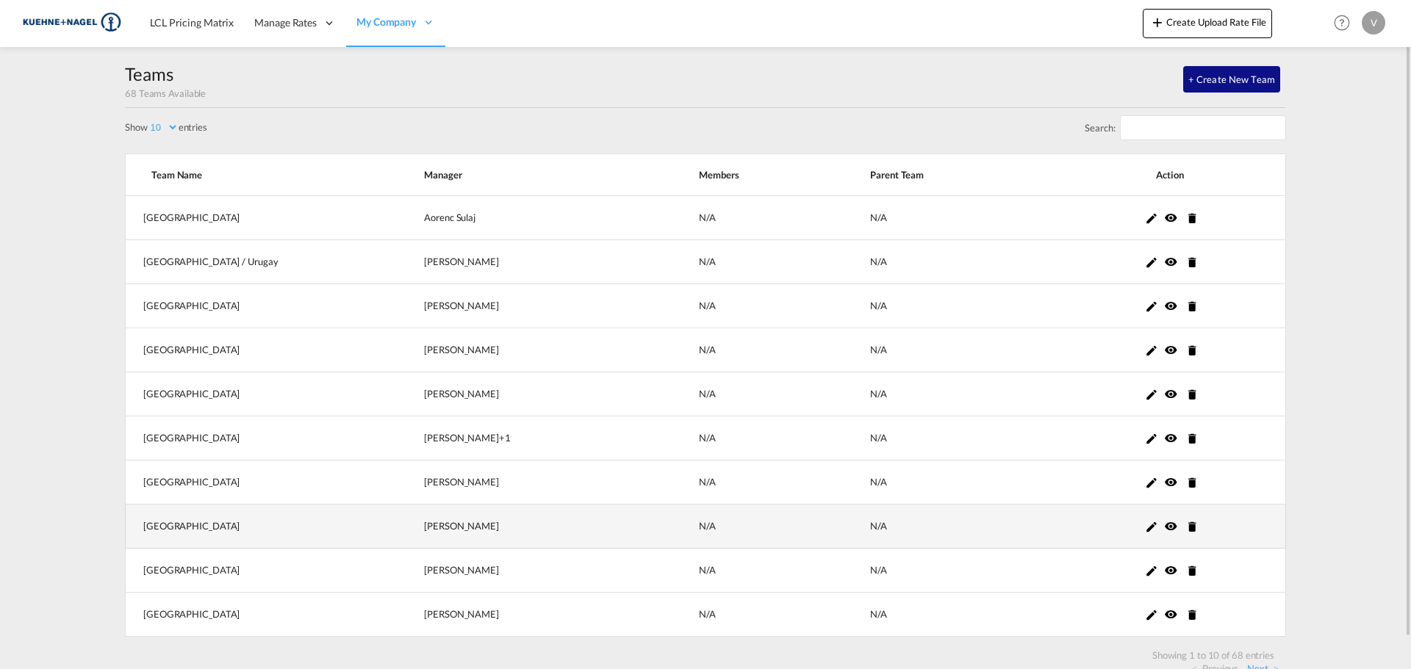
click at [1147, 527] on md-icon "icon-pencil" at bounding box center [1151, 526] width 13 height 13
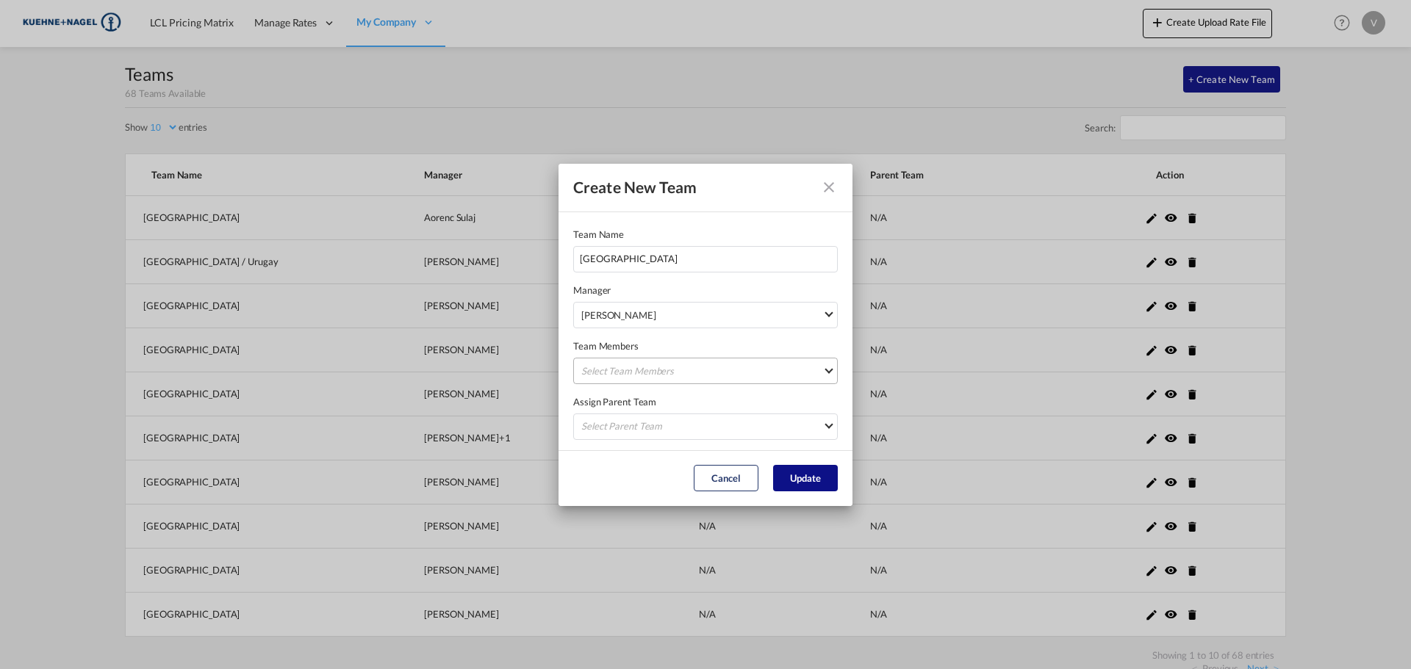
click at [624, 376] on md-select "Select Team Members [PERSON_NAME] [PERSON_NAME] [PERSON_NAME][EMAIL_ADDRESS][PE…" at bounding box center [705, 371] width 265 height 26
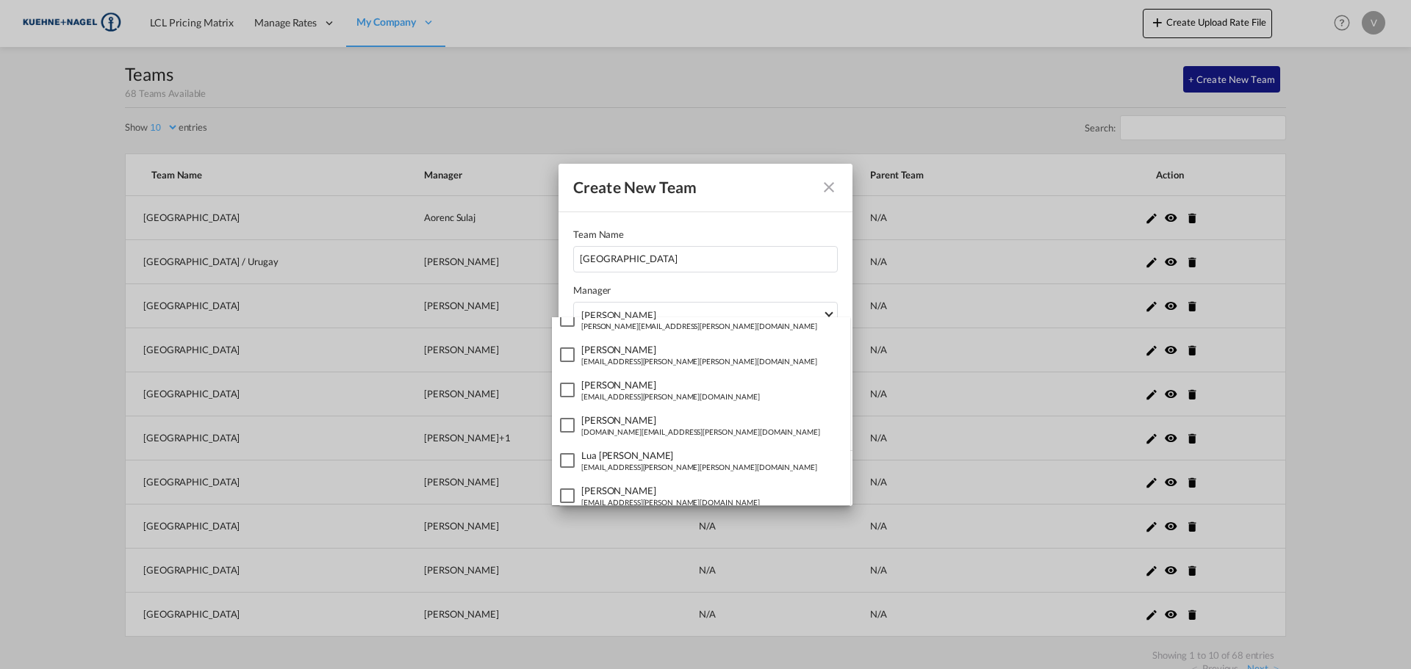
scroll to position [1837, 0]
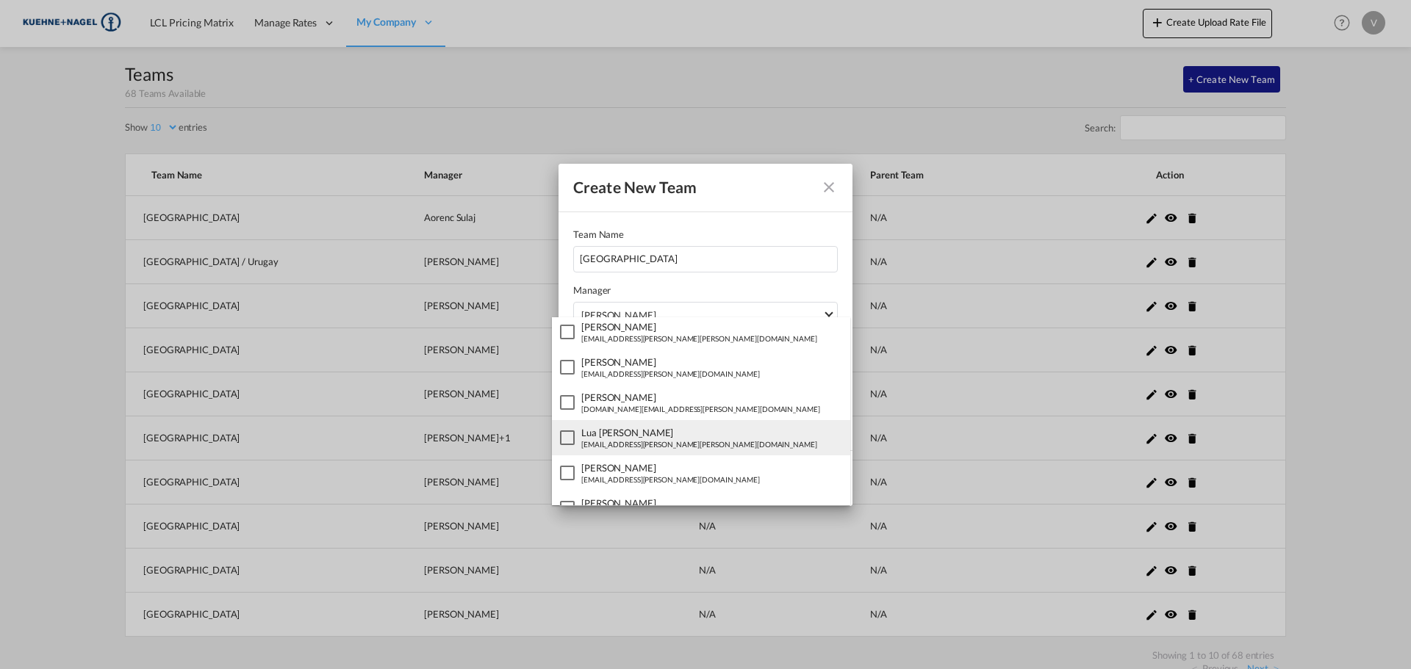
click at [593, 442] on div "[EMAIL_ADDRESS][PERSON_NAME][PERSON_NAME][DOMAIN_NAME]" at bounding box center [699, 444] width 236 height 10
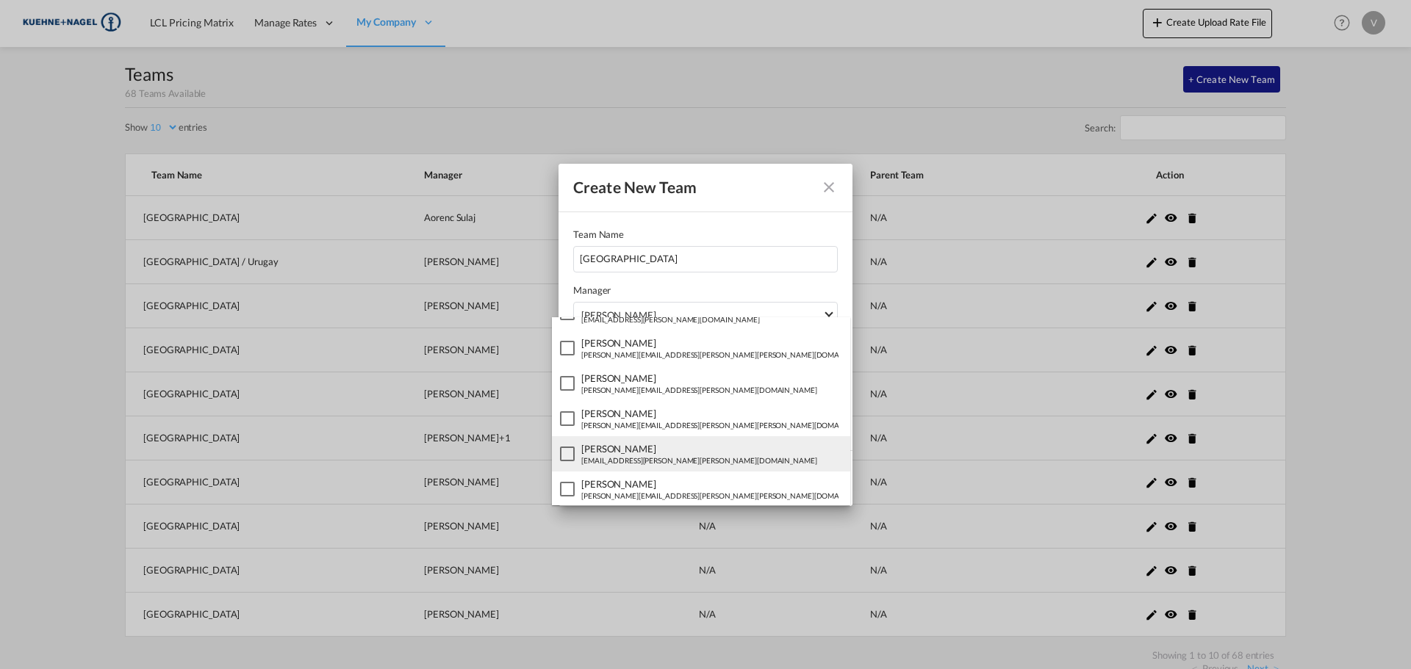
scroll to position [3269, 0]
click at [1050, 339] on md-backdrop at bounding box center [705, 334] width 1411 height 669
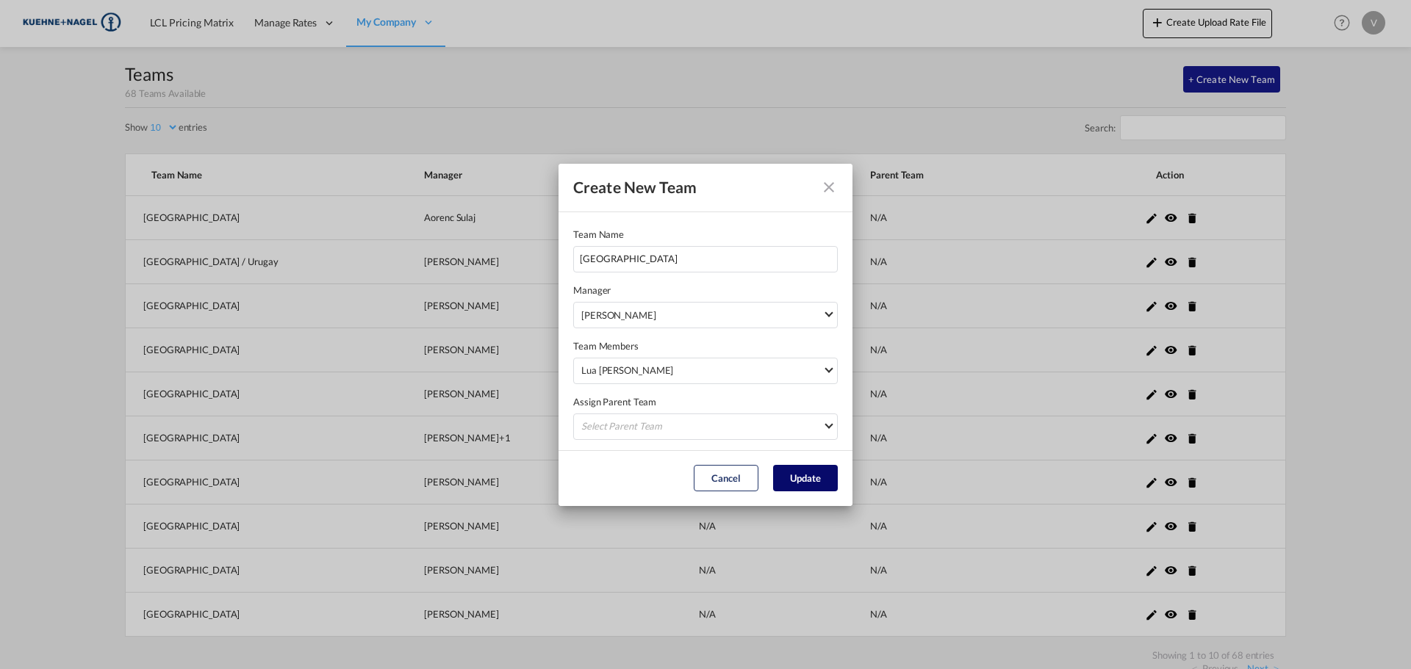
click at [797, 473] on button "Update" at bounding box center [805, 478] width 65 height 26
select select "10"
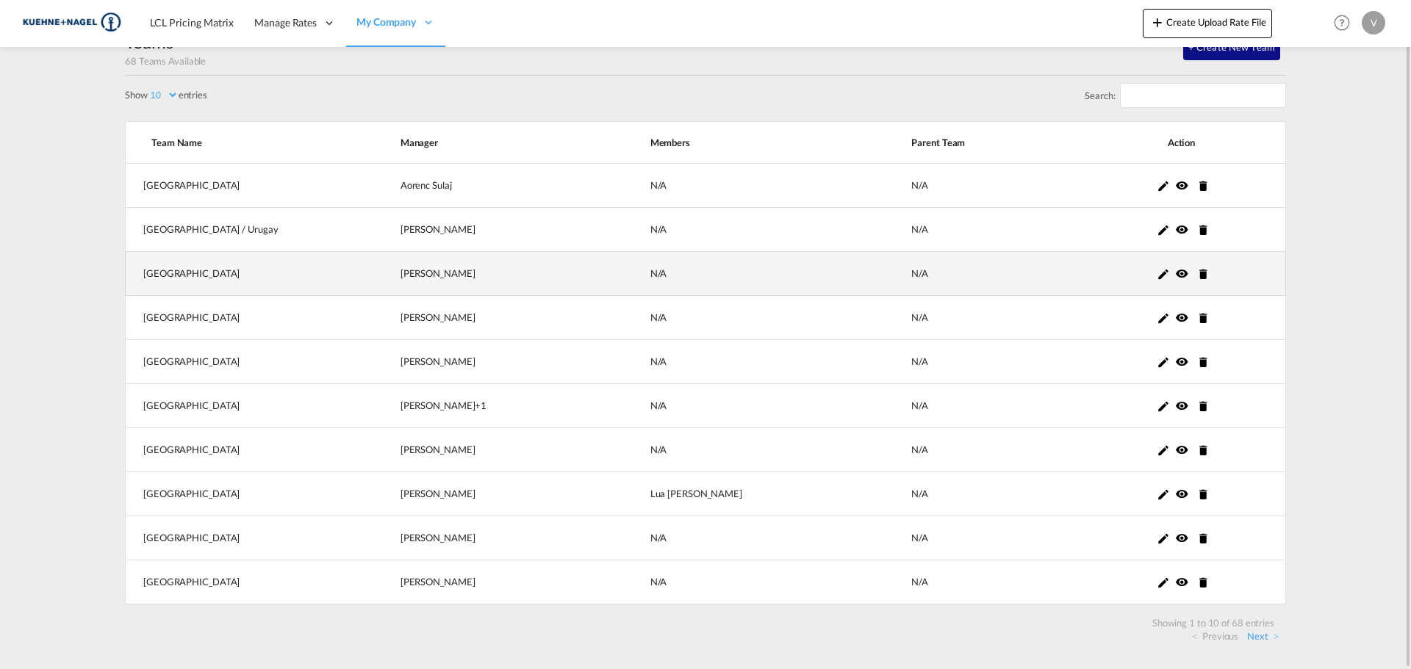
scroll to position [0, 0]
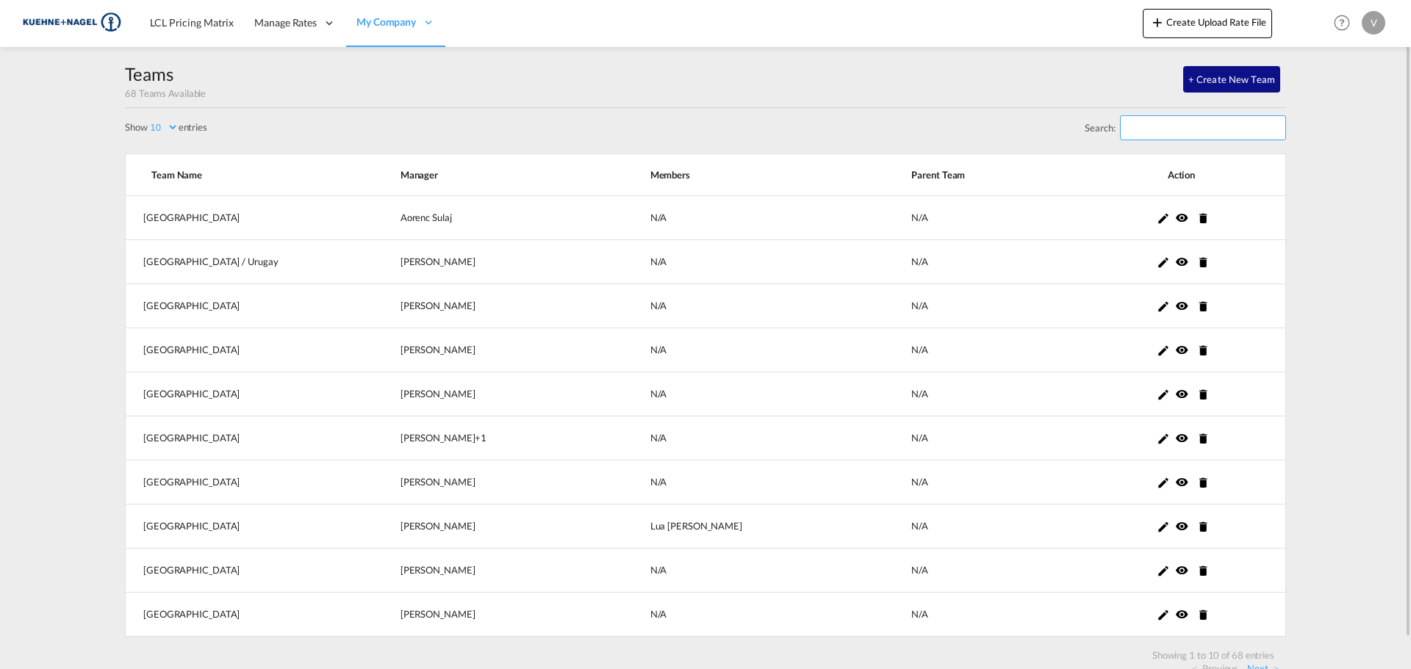
click at [1179, 127] on input "Search:" at bounding box center [1203, 127] width 166 height 25
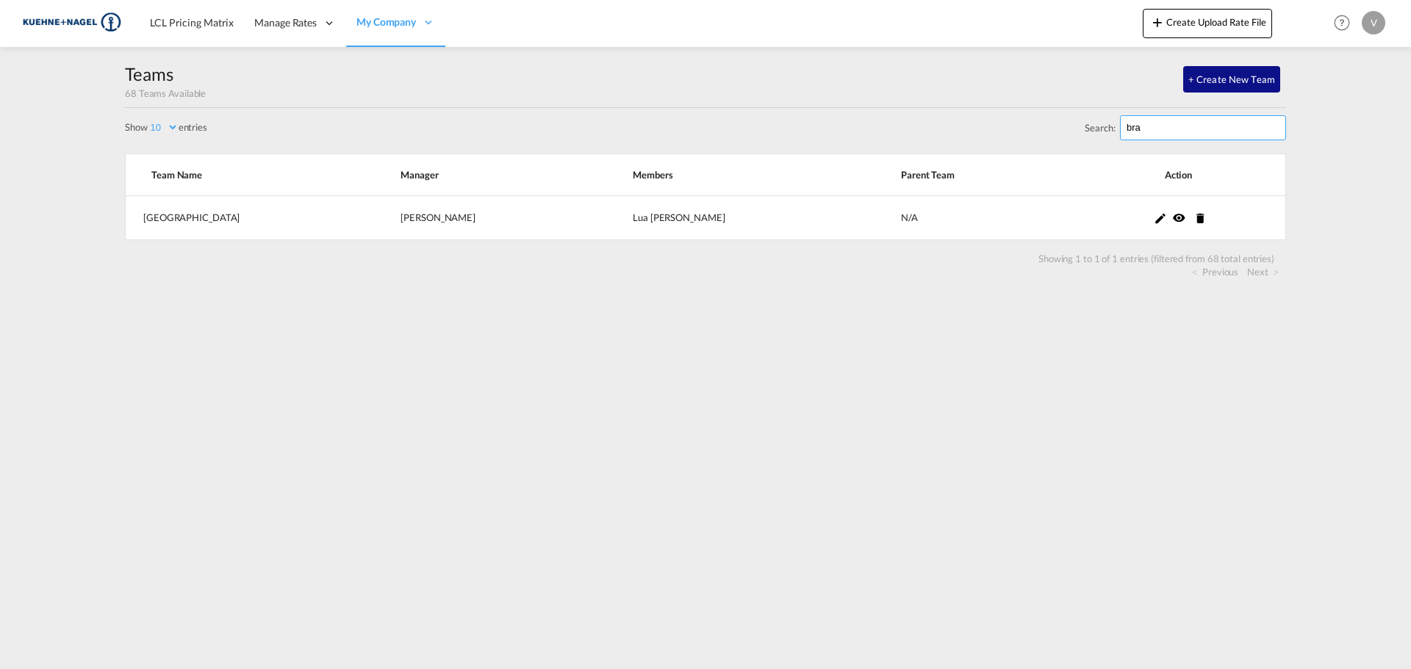
type input "bra"
click at [649, 336] on md-content "LCL Pricing Matrix Manage Rates Contract Rates [GEOGRAPHIC_DATA] My Rate Files …" at bounding box center [705, 334] width 1411 height 669
click at [73, 13] on img at bounding box center [71, 23] width 99 height 33
click at [215, 18] on span "LCL Pricing Matrix" at bounding box center [192, 22] width 84 height 12
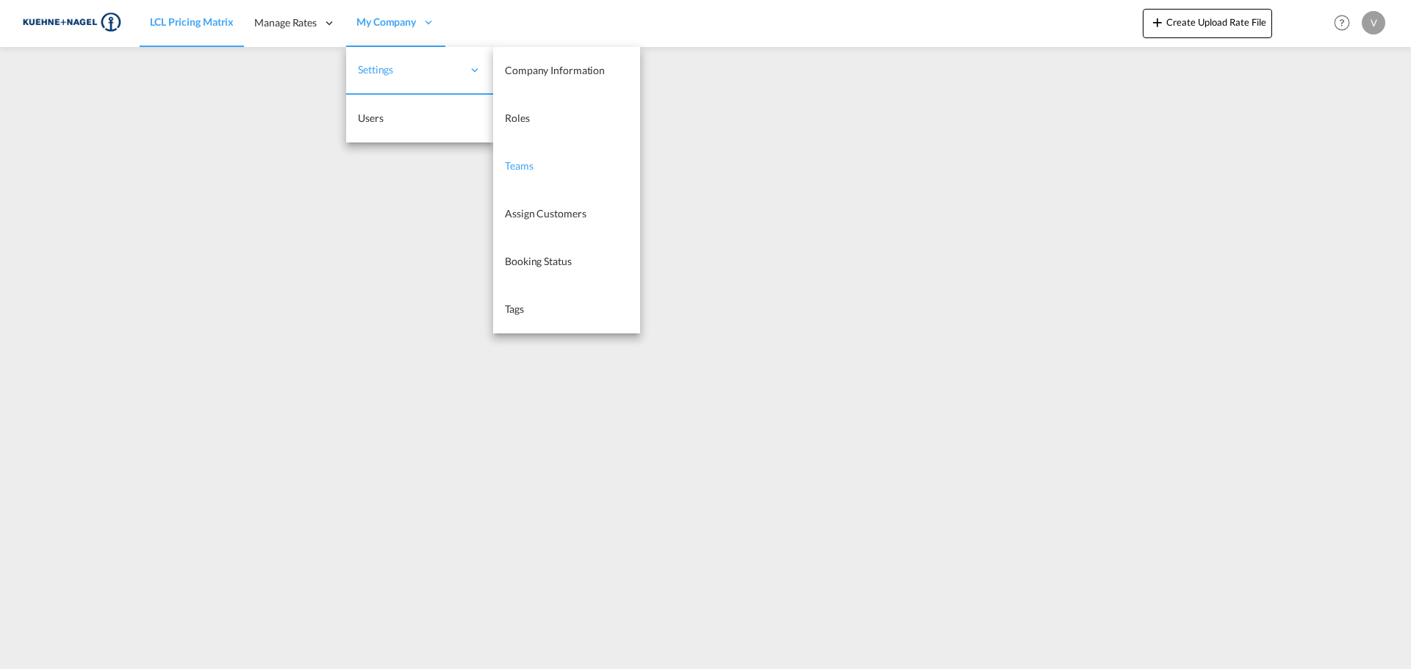
click at [523, 161] on span "Teams" at bounding box center [519, 165] width 29 height 12
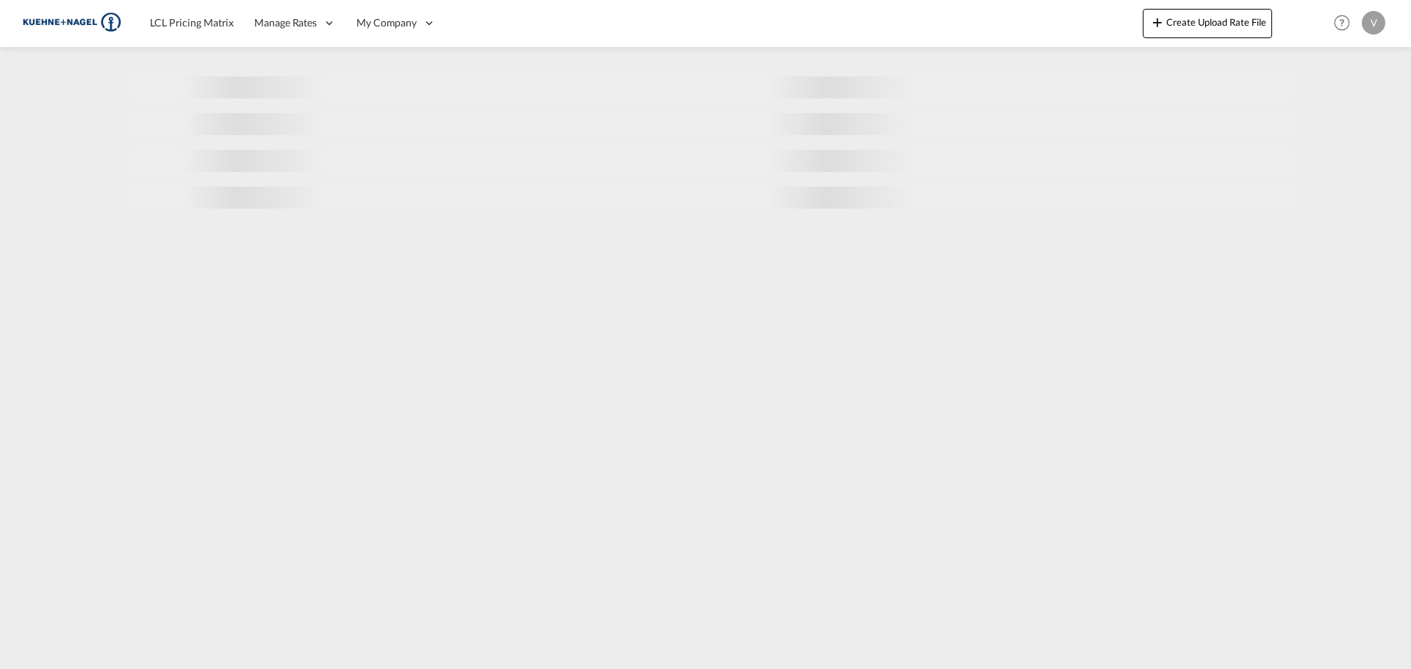
select select "10"
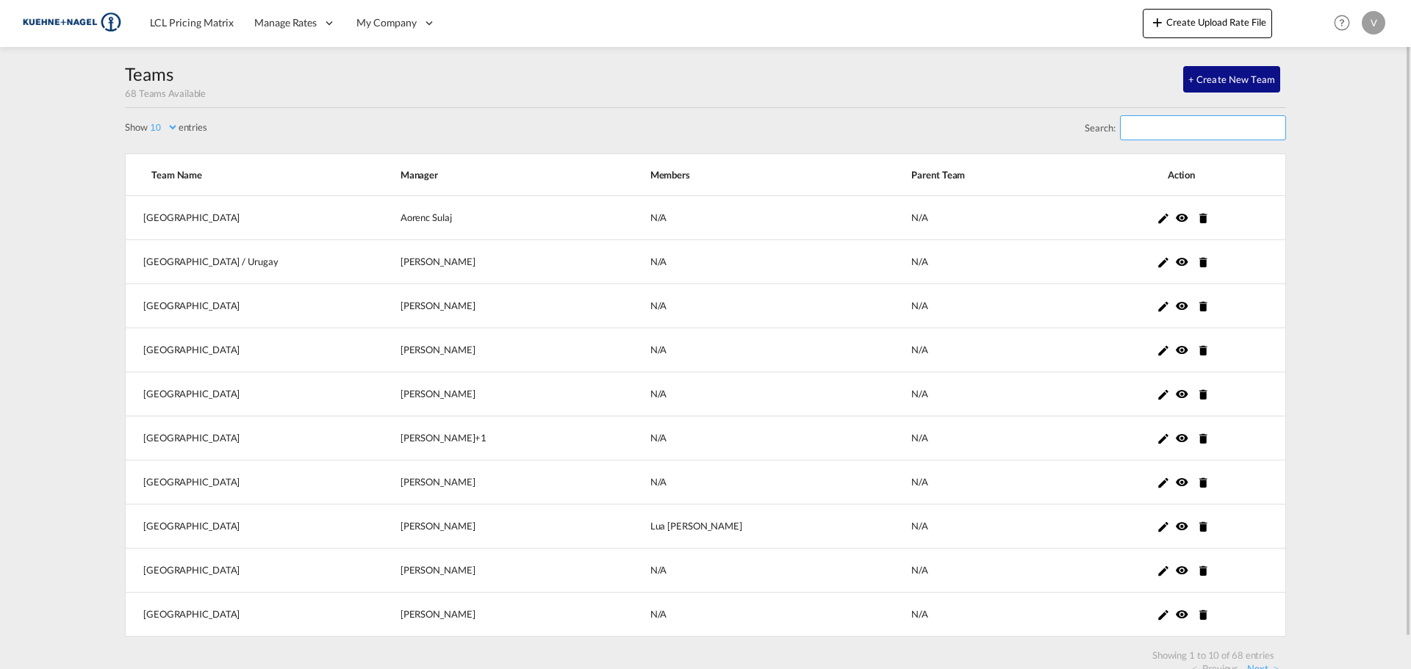
click at [1165, 131] on input "Search:" at bounding box center [1203, 127] width 166 height 25
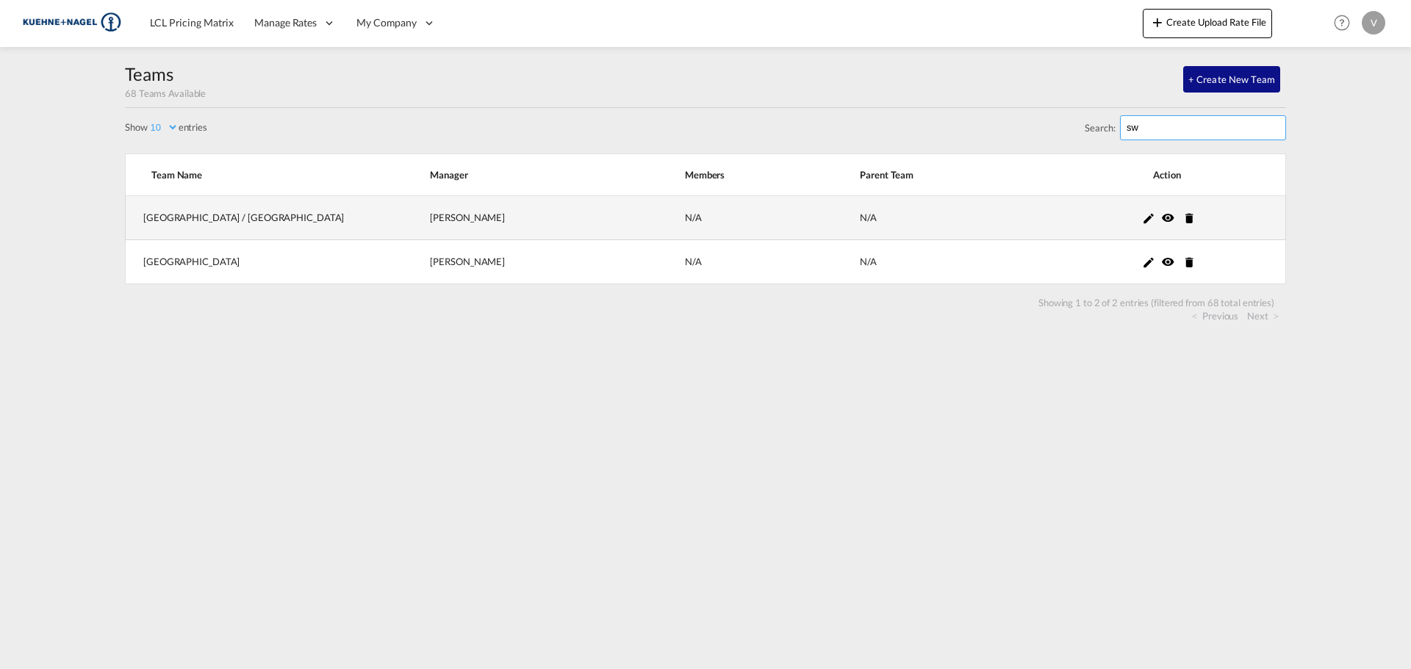
type input "sw"
drag, startPoint x: 259, startPoint y: 226, endPoint x: 131, endPoint y: 213, distance: 129.2
click at [131, 213] on td "[GEOGRAPHIC_DATA] / [GEOGRAPHIC_DATA]" at bounding box center [259, 218] width 268 height 44
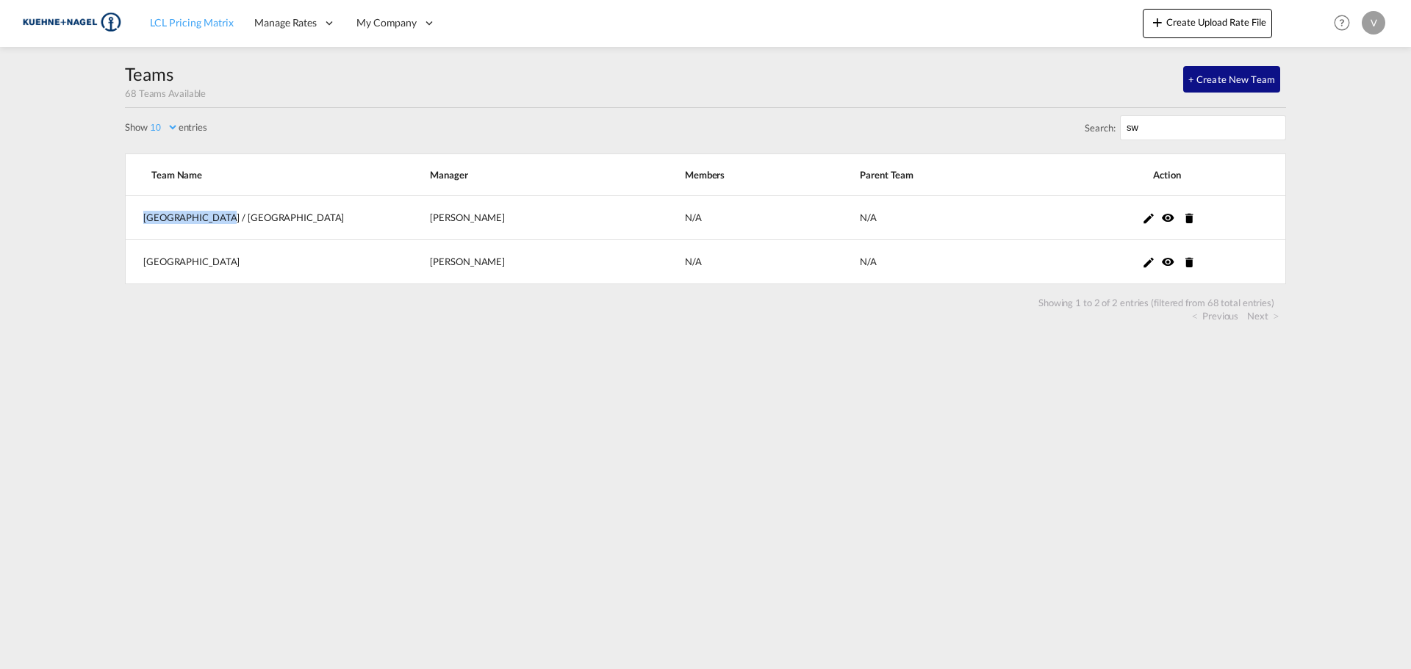
click at [184, 26] on span "LCL Pricing Matrix" at bounding box center [192, 22] width 84 height 12
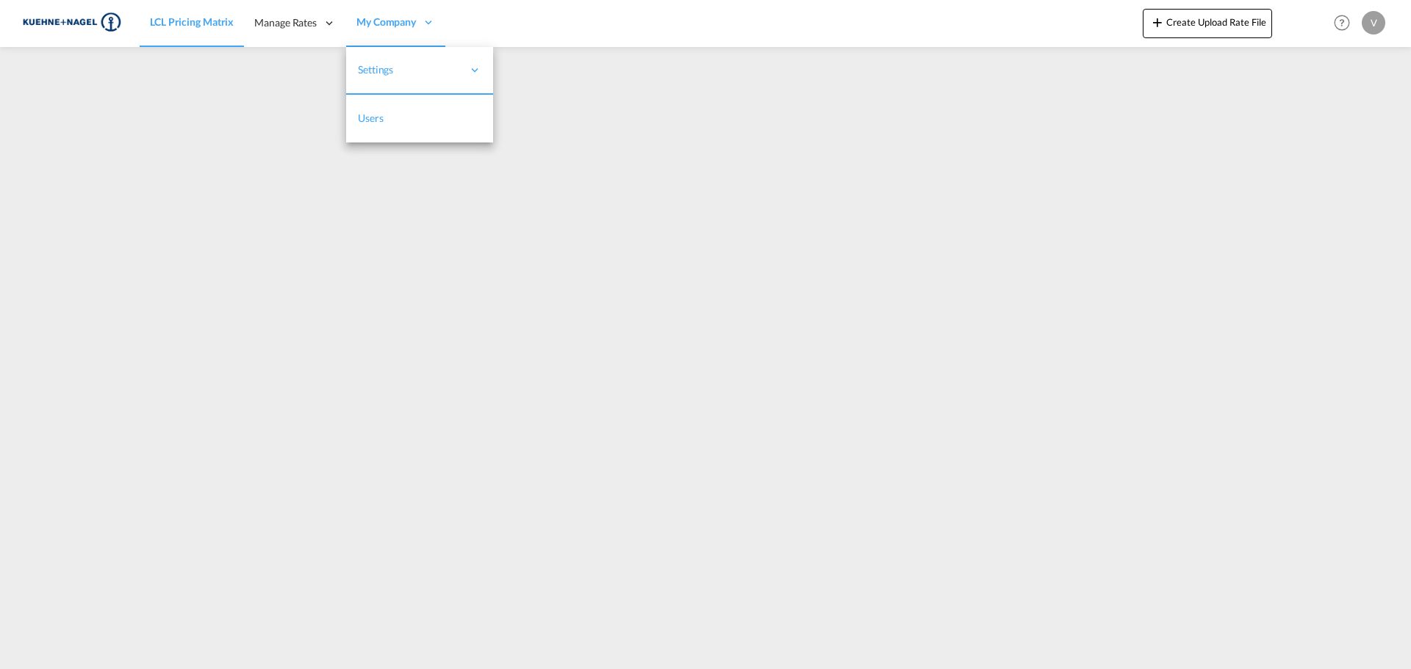
click at [438, 129] on link "Users" at bounding box center [419, 119] width 147 height 48
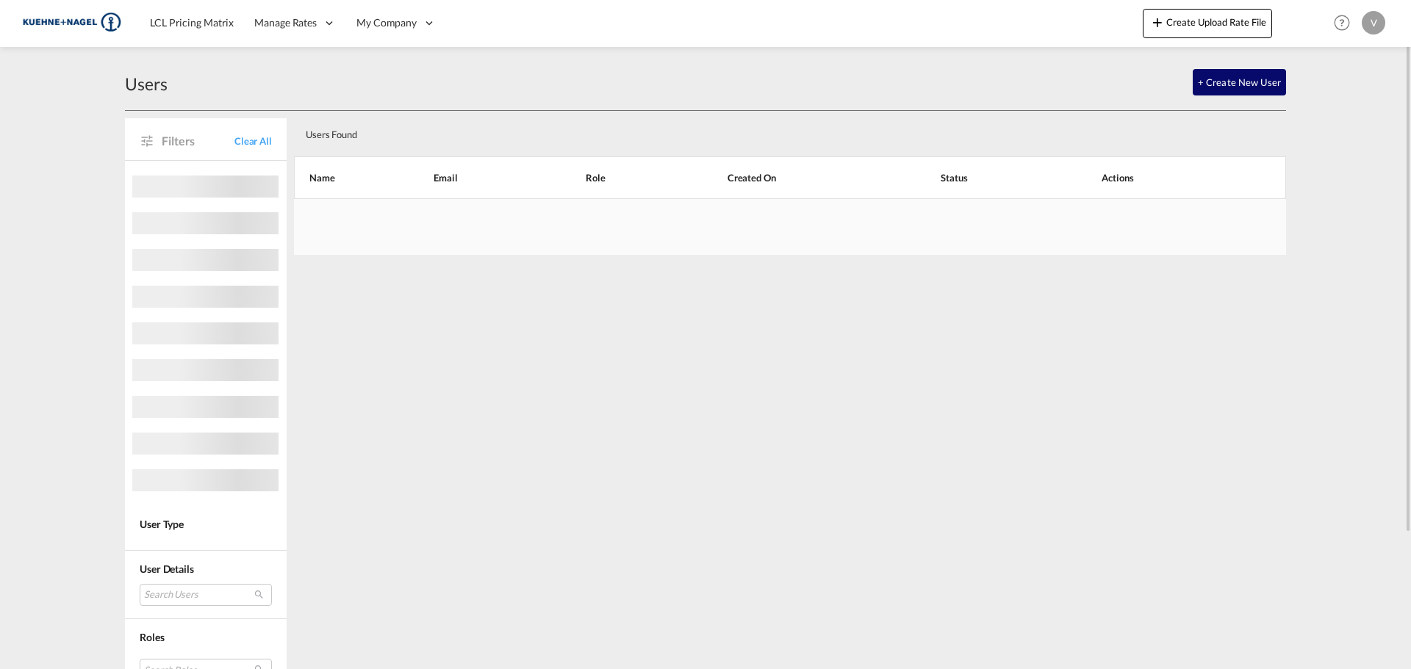
click at [1230, 85] on button "+ Create New User" at bounding box center [1239, 82] width 93 height 26
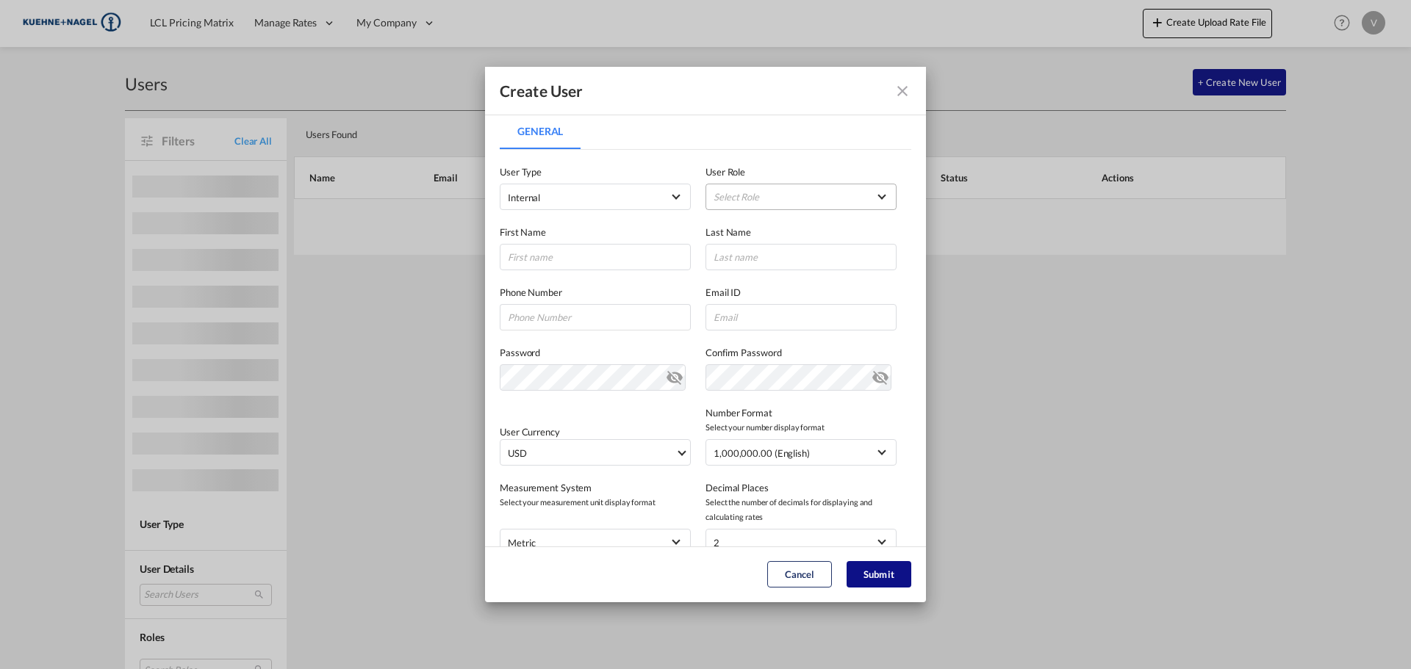
click at [719, 193] on md-select "Select Role" at bounding box center [800, 197] width 191 height 26
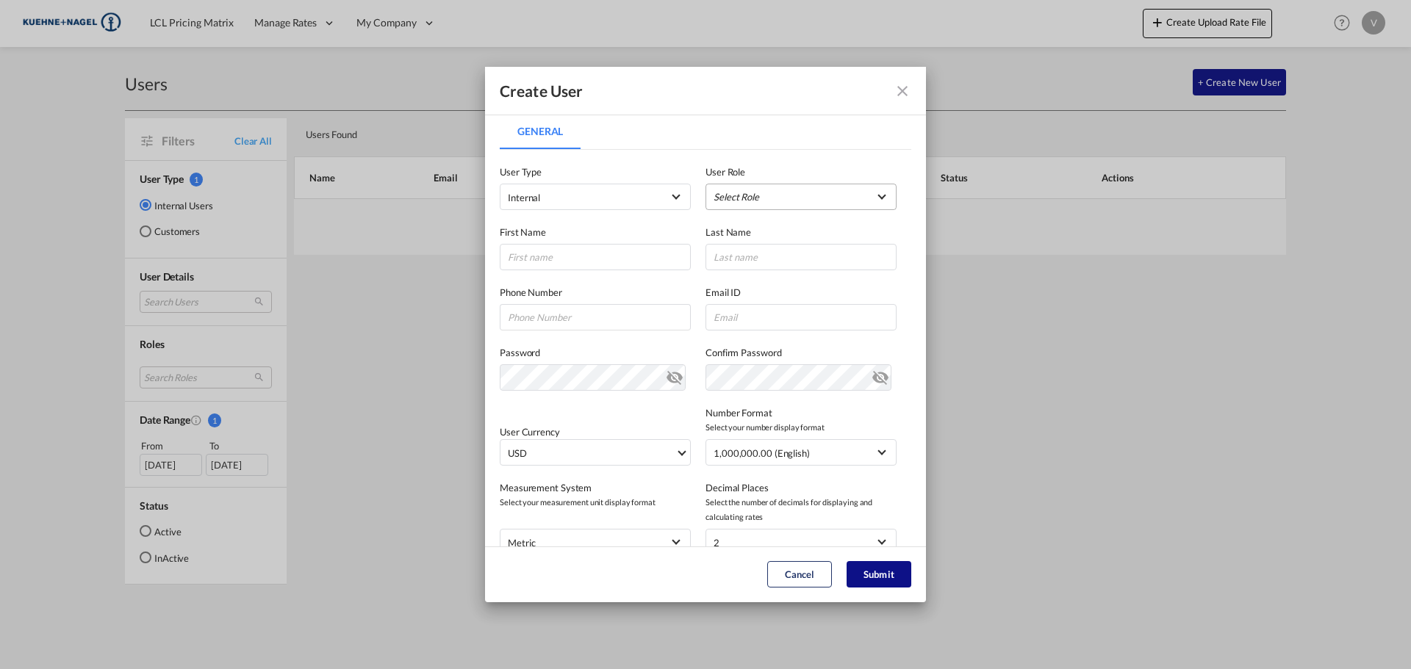
click at [852, 195] on md-select "Select Role" at bounding box center [800, 197] width 191 height 26
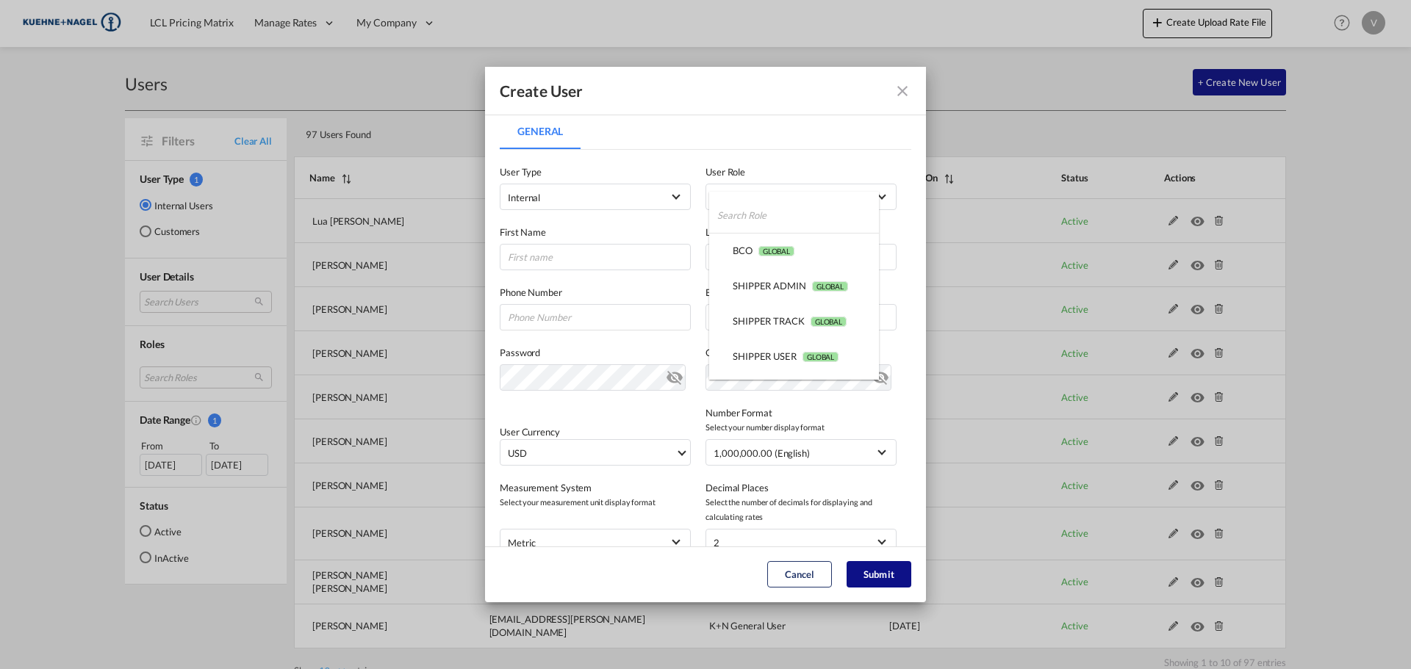
drag, startPoint x: 921, startPoint y: 135, endPoint x: 1027, endPoint y: 309, distance: 202.8
click at [919, 177] on md-backdrop at bounding box center [705, 334] width 1411 height 669
click at [1348, 377] on div "Create User General General User Type Internal Internal Customer User Role Sele…" at bounding box center [705, 334] width 1411 height 669
click at [816, 209] on md-select "Select Role" at bounding box center [800, 197] width 191 height 26
click at [533, 251] on md-backdrop at bounding box center [705, 334] width 1411 height 669
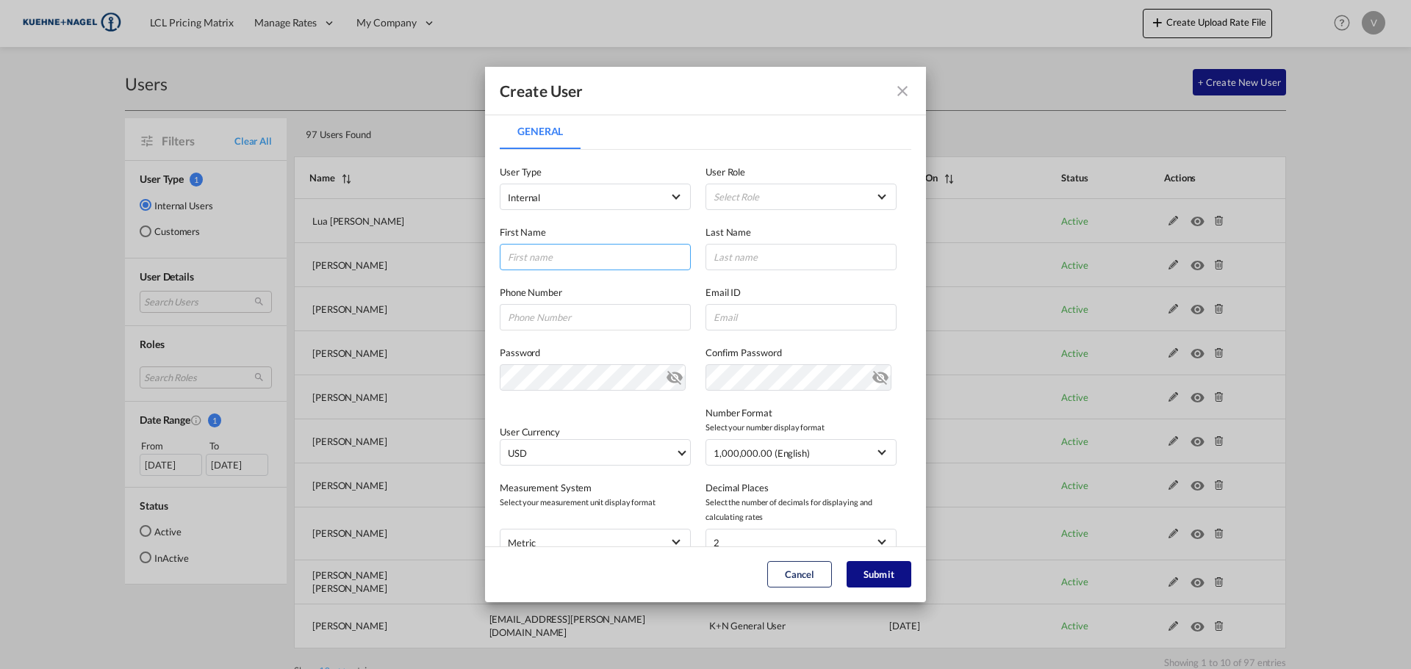
click at [533, 256] on input "General General ..." at bounding box center [595, 257] width 191 height 26
click at [741, 201] on md-select "Select Role" at bounding box center [800, 197] width 191 height 26
click at [902, 98] on md-backdrop at bounding box center [705, 334] width 1411 height 669
click at [1084, 85] on div "Create User General General User Type Internal Internal Customer User Role Sele…" at bounding box center [705, 334] width 1411 height 669
click at [907, 92] on md-icon "icon-close fg-AAA8AD" at bounding box center [903, 91] width 18 height 18
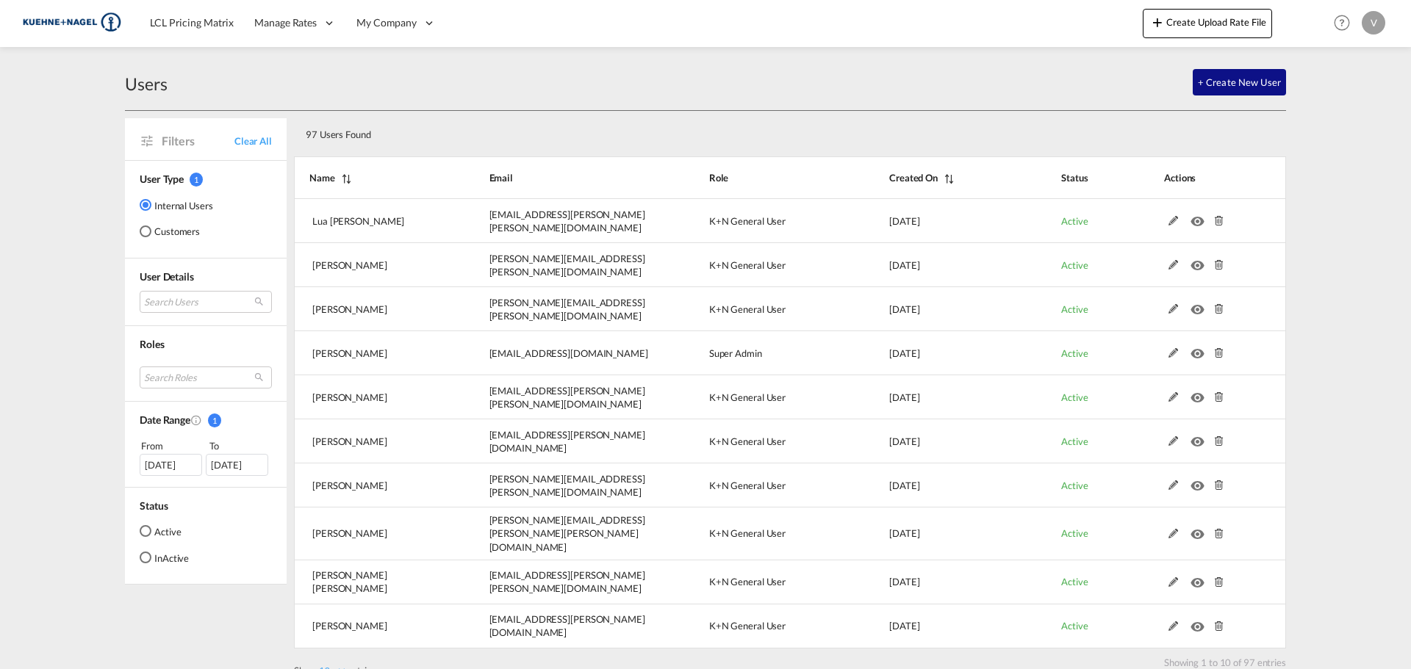
click at [1282, 90] on button "+ Create New User" at bounding box center [1239, 82] width 93 height 26
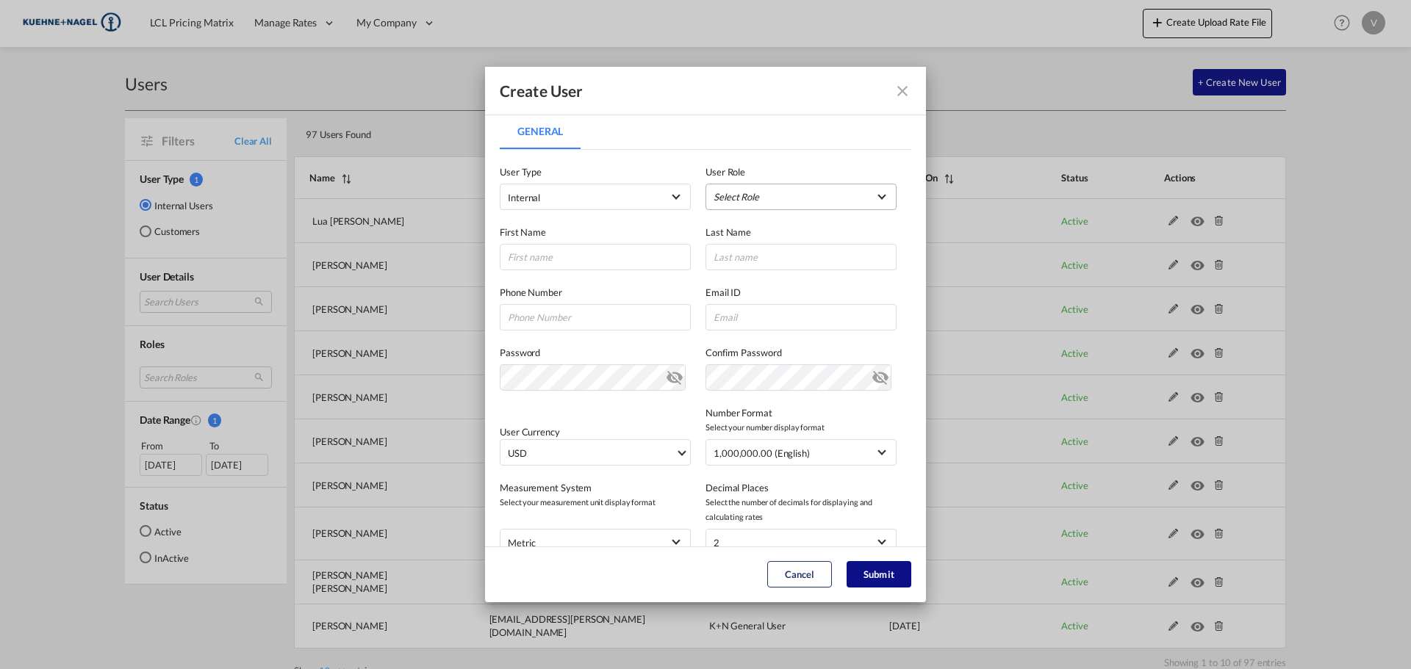
click at [736, 201] on md-select "Select Role" at bounding box center [800, 197] width 191 height 26
click at [583, 245] on md-backdrop at bounding box center [705, 334] width 1411 height 669
click at [574, 259] on input "General General ..." at bounding box center [595, 257] width 191 height 26
click at [831, 188] on md-select "Select Role" at bounding box center [800, 197] width 191 height 26
click at [902, 96] on md-backdrop at bounding box center [705, 334] width 1411 height 669
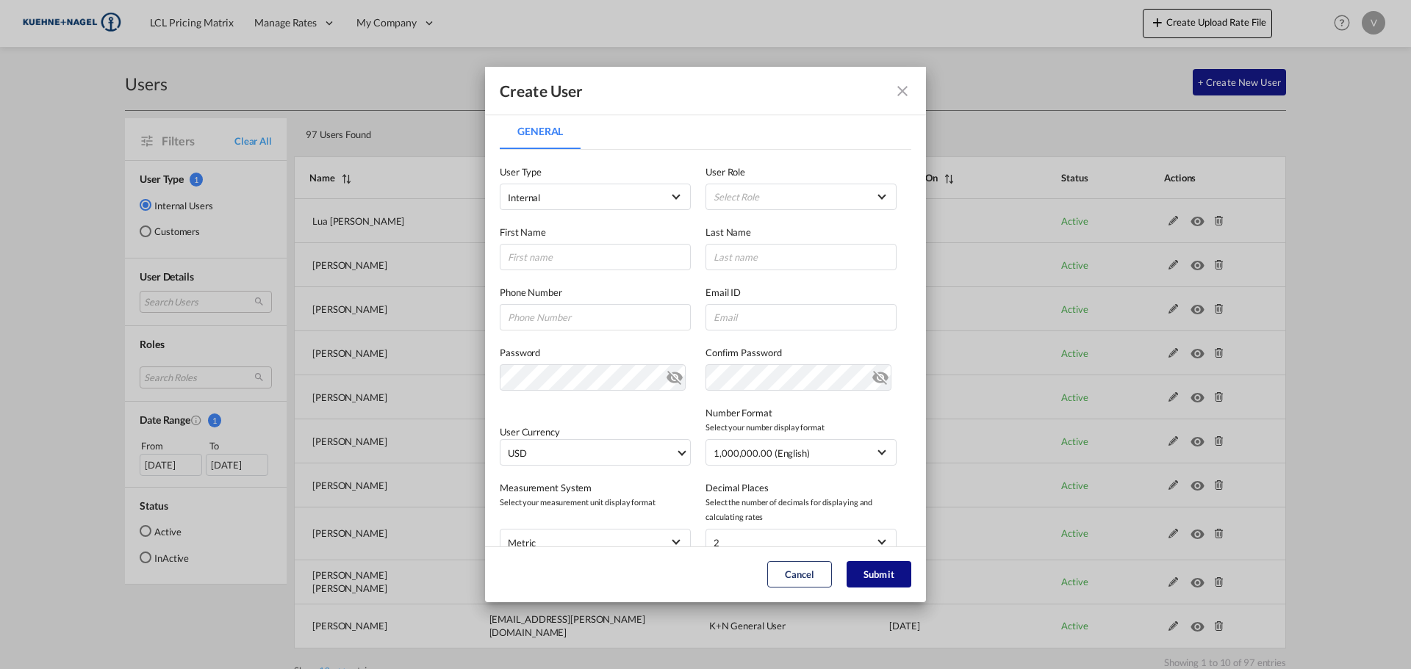
click at [906, 93] on md-icon "icon-close fg-AAA8AD" at bounding box center [903, 91] width 18 height 18
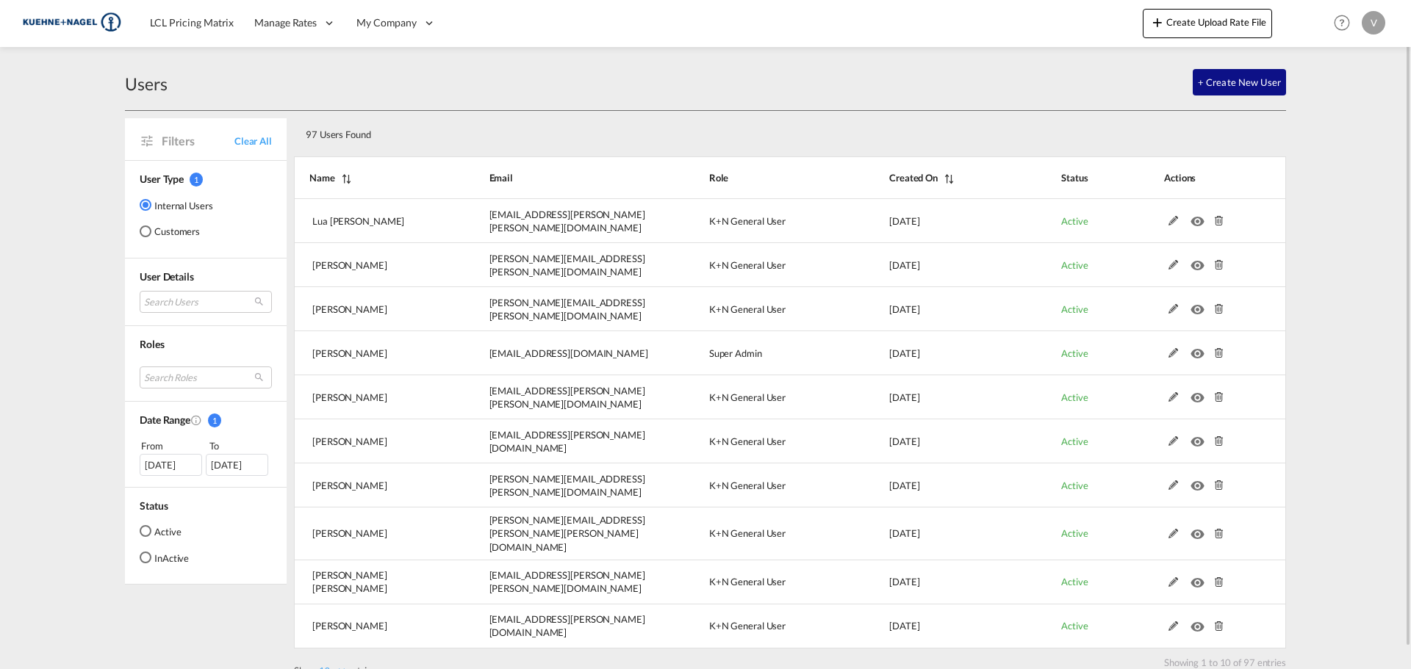
click at [54, 19] on img at bounding box center [71, 23] width 99 height 33
click at [201, 36] on link "LCL Pricing Matrix" at bounding box center [192, 23] width 104 height 48
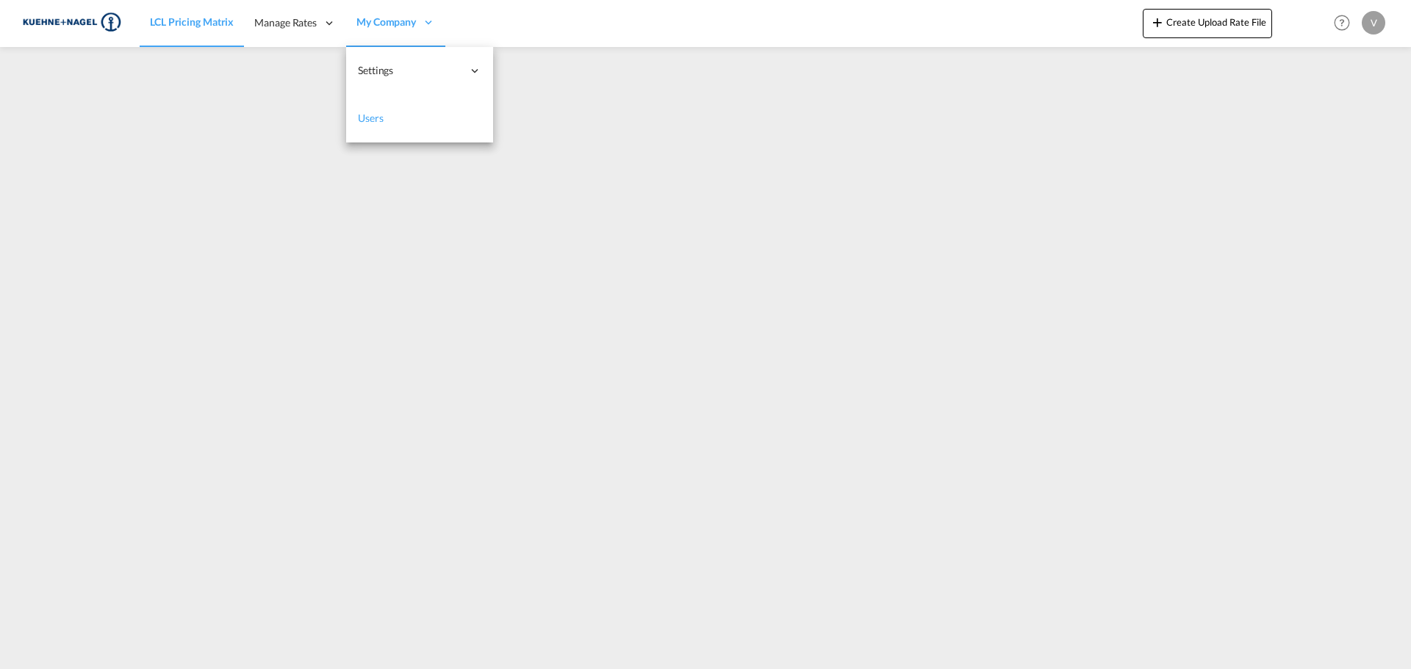
click at [366, 115] on span "Users" at bounding box center [371, 118] width 26 height 12
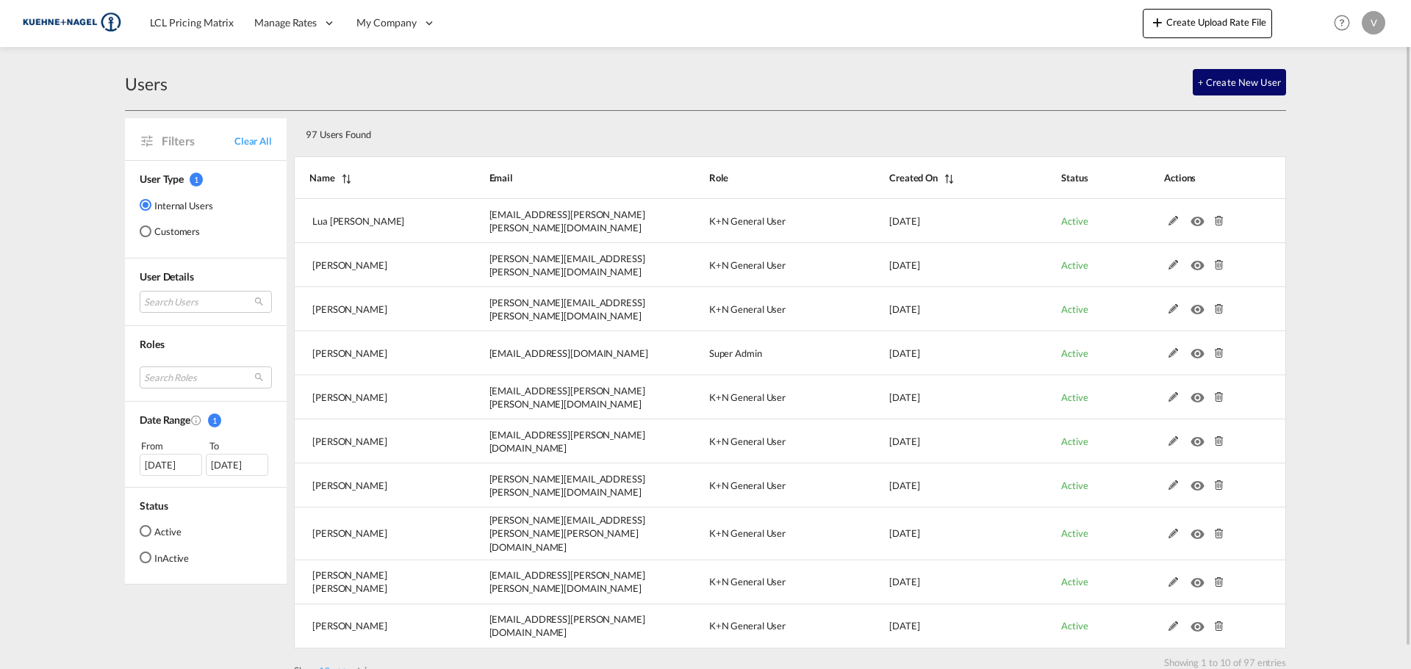
click at [1244, 88] on button "+ Create New User" at bounding box center [1239, 82] width 93 height 26
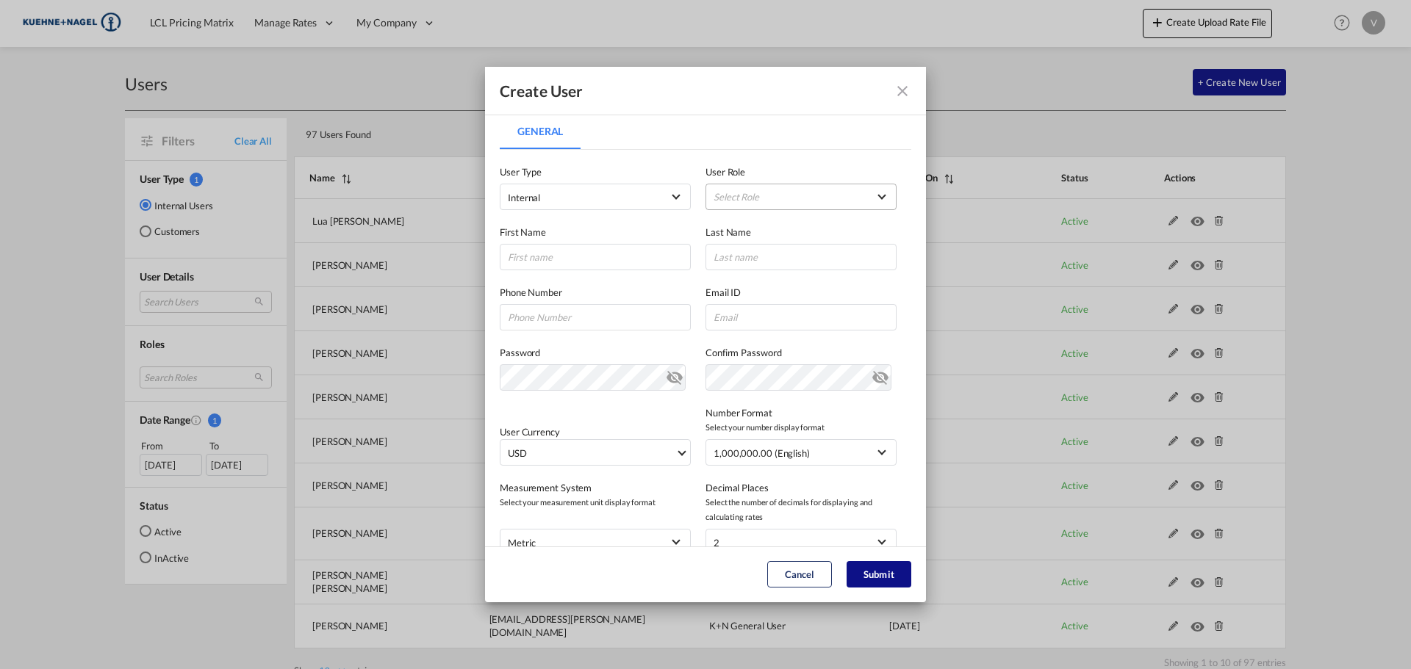
click at [735, 186] on md-select "Select Role ADMIN GLOBAL Essentials Admin GLOBAL Essentials Manager GLOBAL Esse…" at bounding box center [800, 197] width 191 height 26
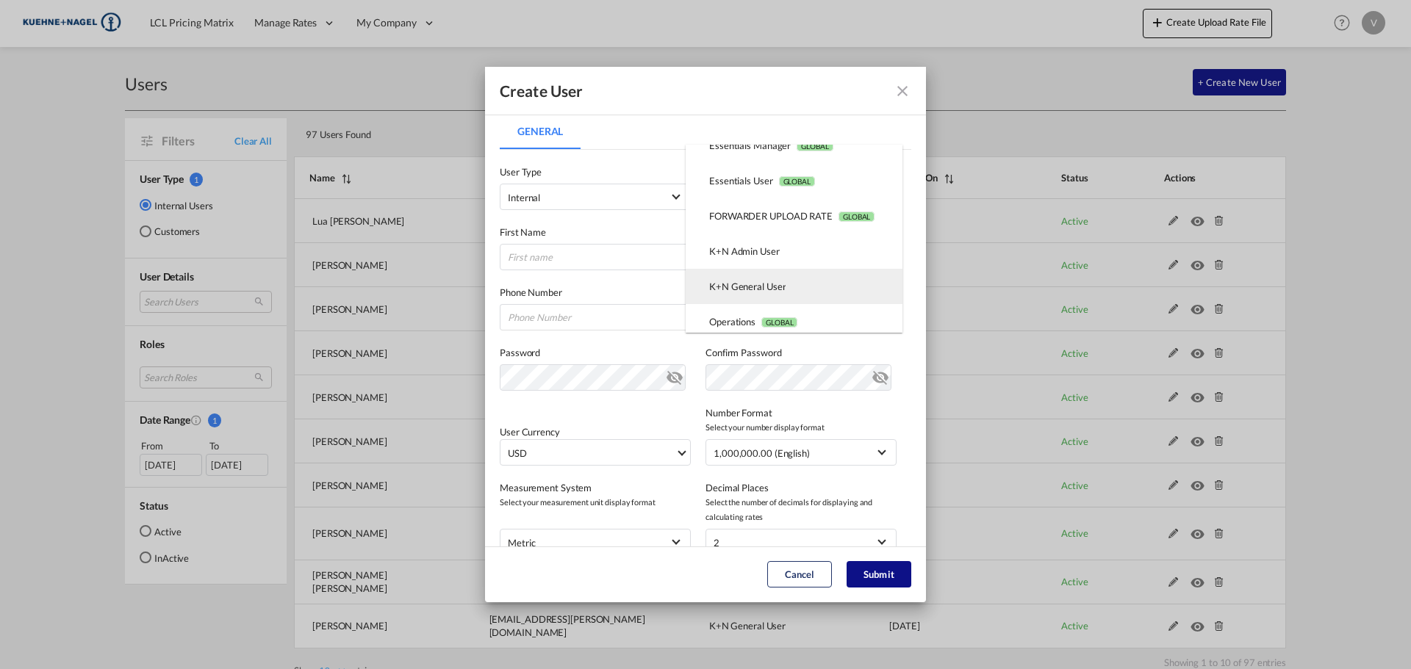
scroll to position [147, 0]
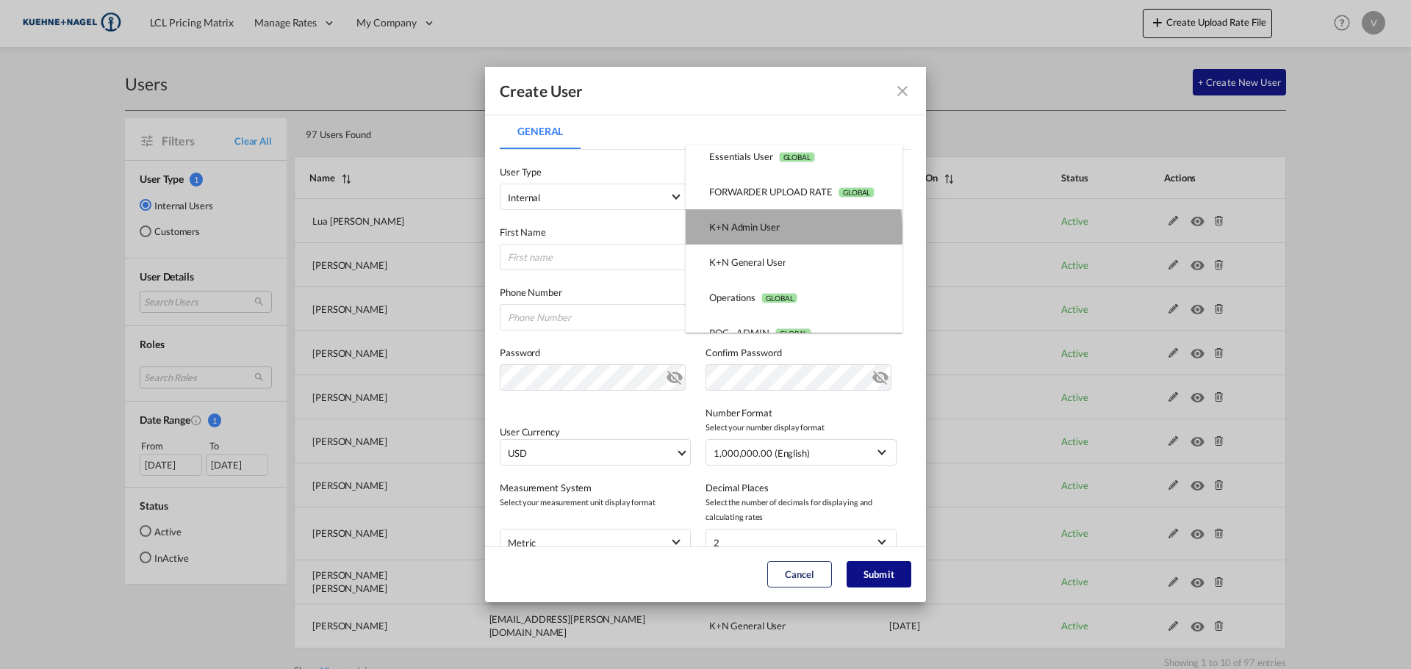
click at [765, 233] on div "K+N Admin User USER_DEFINED" at bounding box center [744, 226] width 71 height 13
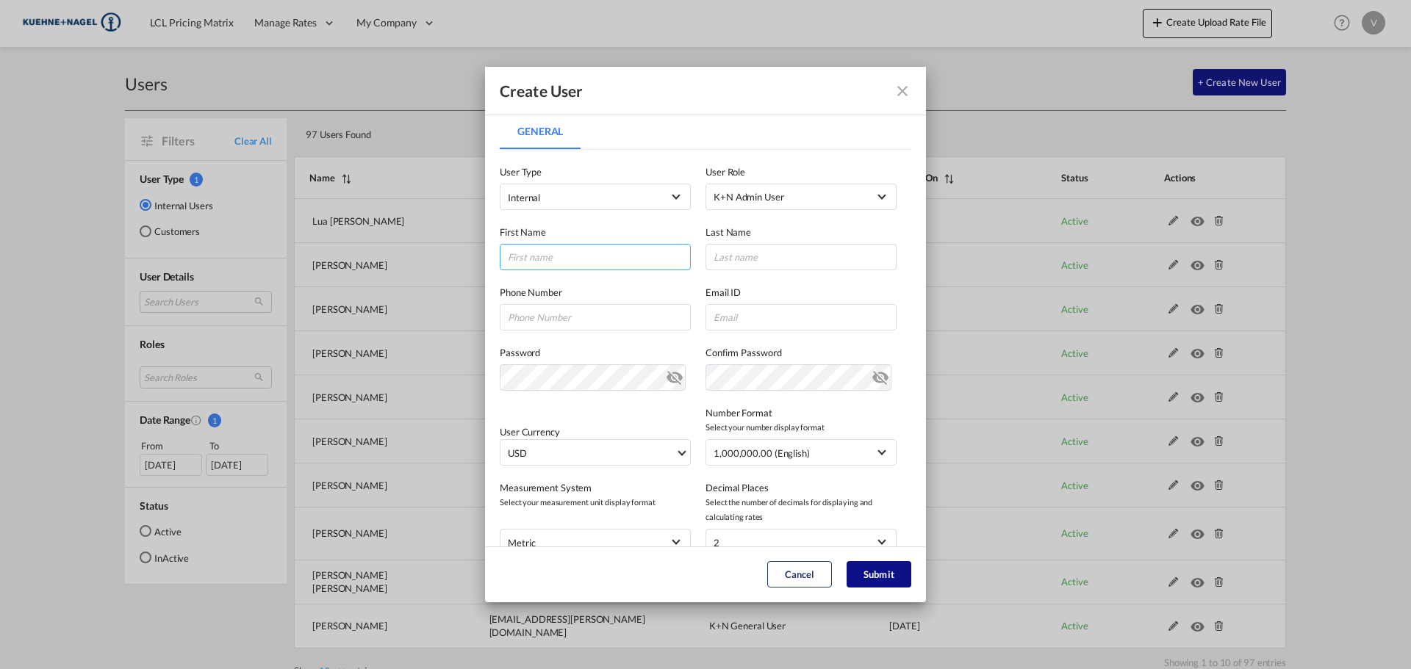
click at [545, 260] on input "General General ..." at bounding box center [595, 257] width 191 height 26
type input "[PERSON_NAME]"
click at [741, 265] on input "General General ..." at bounding box center [800, 257] width 191 height 26
type input "Abdulkadir"
click at [728, 320] on input "General General ..." at bounding box center [800, 317] width 191 height 26
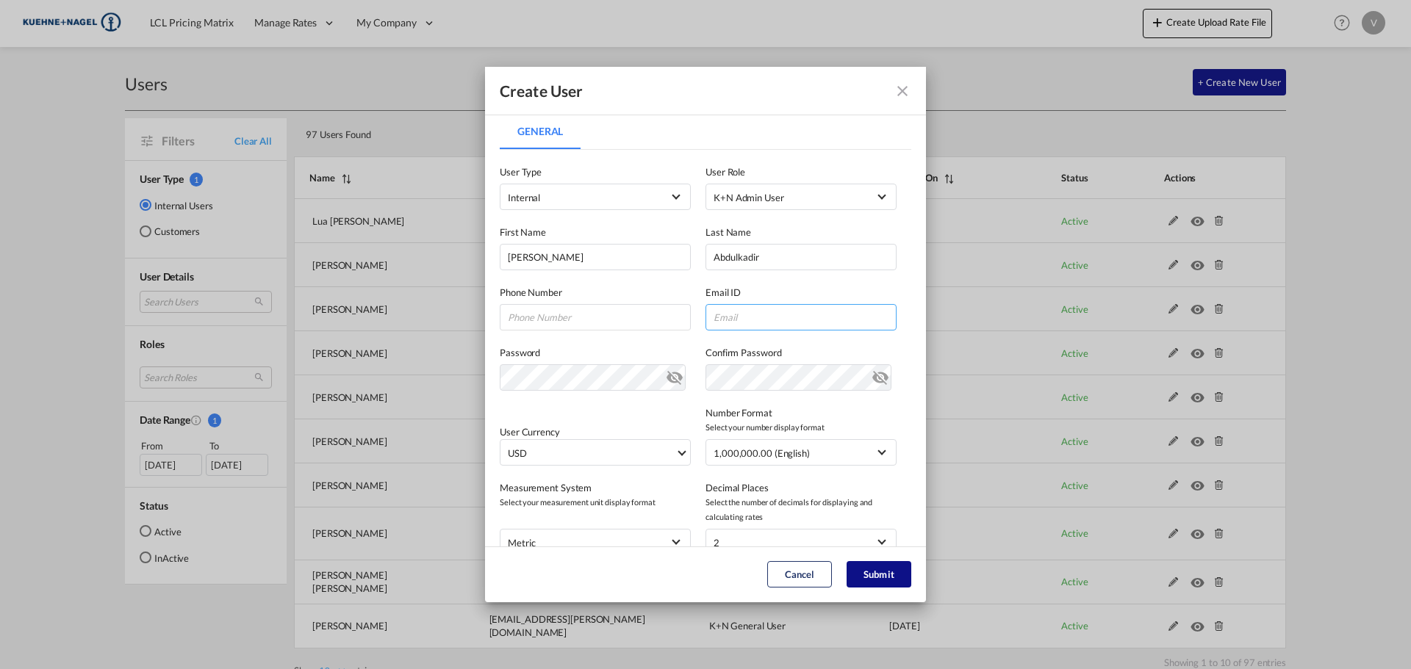
paste input "[PERSON_NAME][EMAIL_ADDRESS][PERSON_NAME][PERSON_NAME][DOMAIN_NAME]"
type input "[PERSON_NAME][EMAIL_ADDRESS][PERSON_NAME][PERSON_NAME][DOMAIN_NAME]"
click at [872, 381] on md-icon "icon-eye-off" at bounding box center [881, 375] width 18 height 18
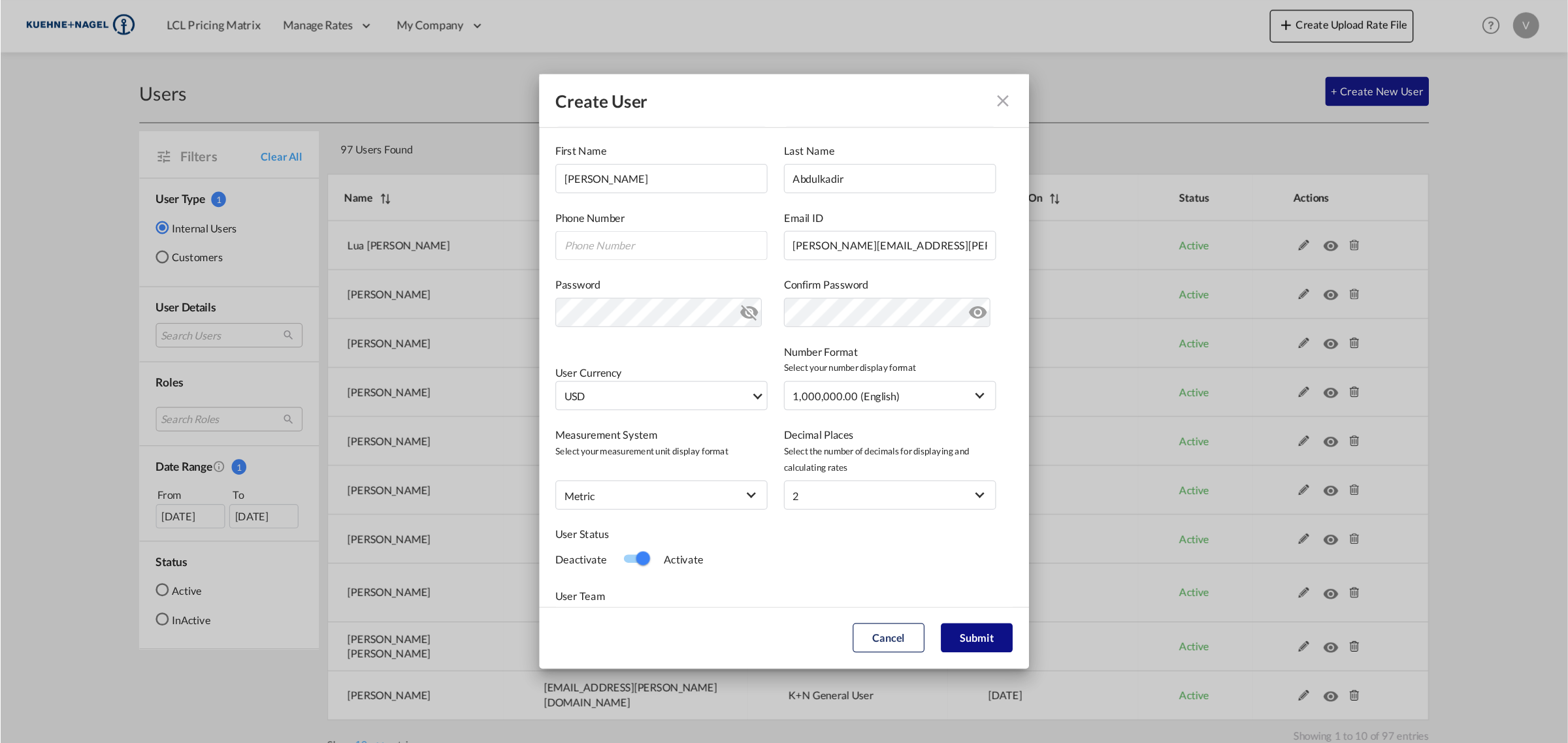
scroll to position [173, 0]
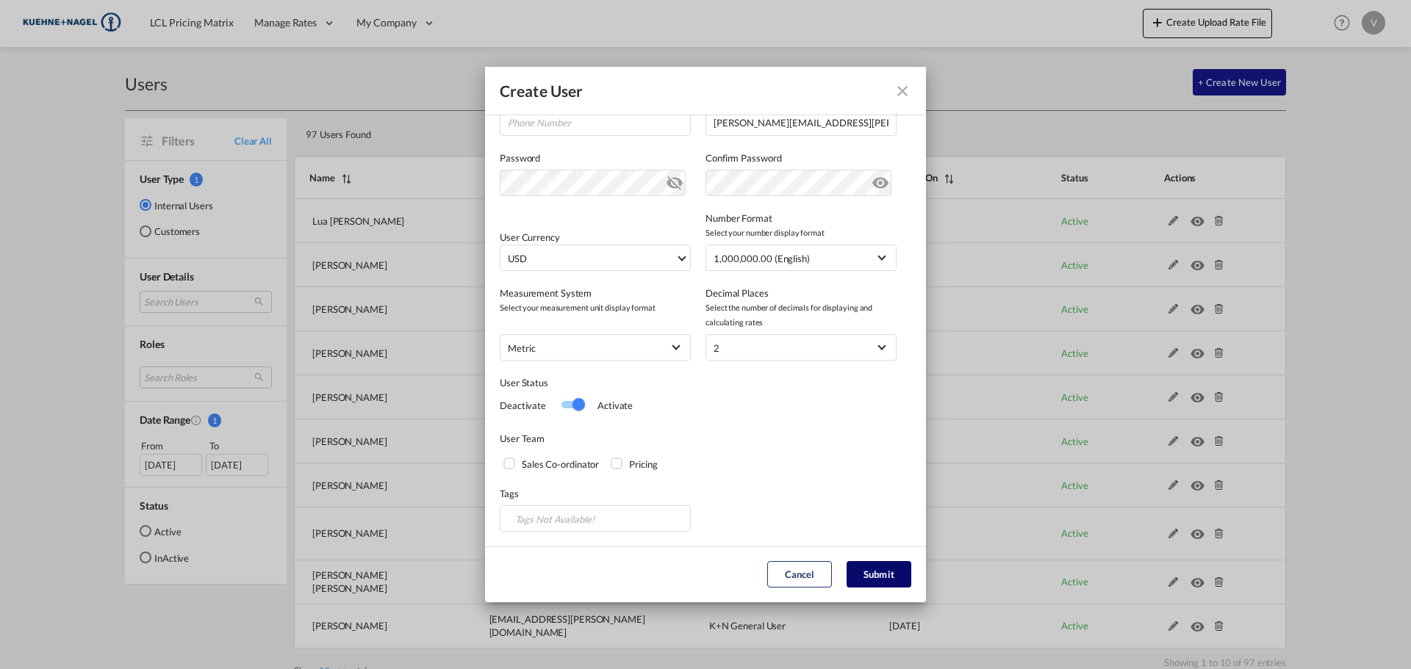
click at [878, 576] on button "Submit" at bounding box center [879, 574] width 65 height 26
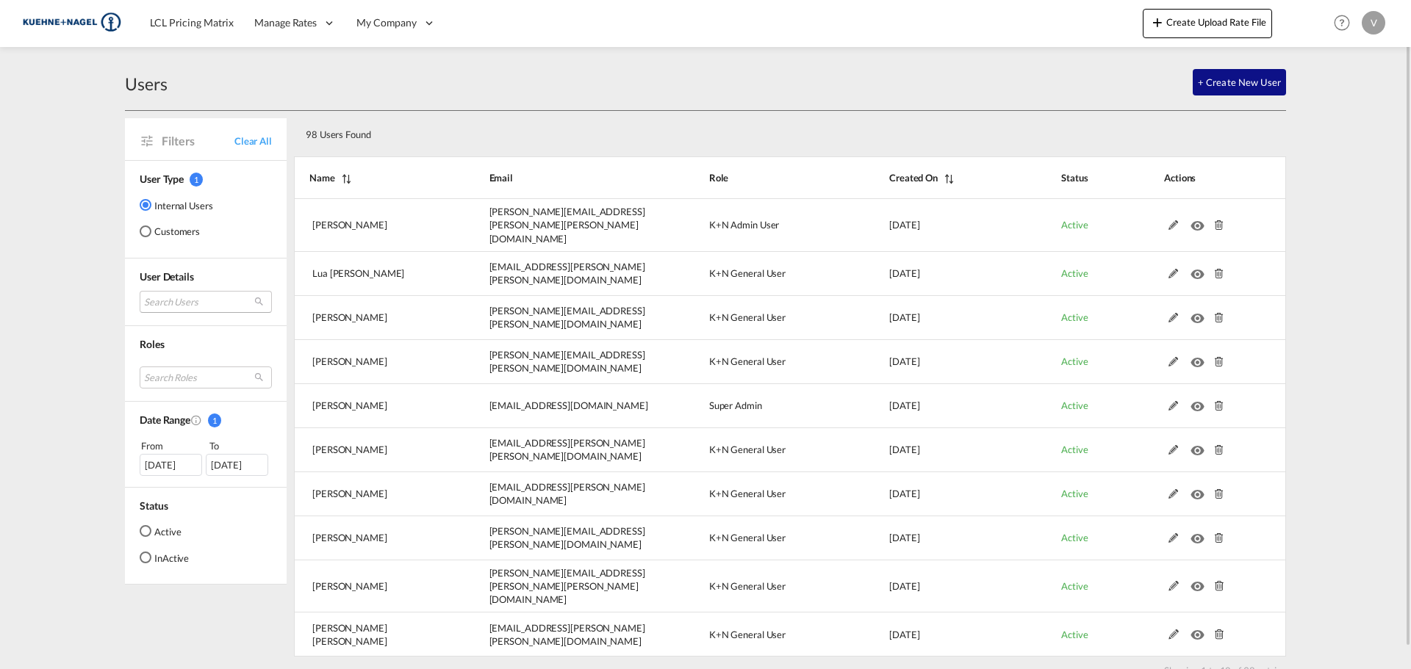
click at [181, 295] on md-select "Search Users lua [PERSON_NAME] [EMAIL_ADDRESS][PERSON_NAME][PERSON_NAME][DOMAIN…" at bounding box center [206, 302] width 132 height 22
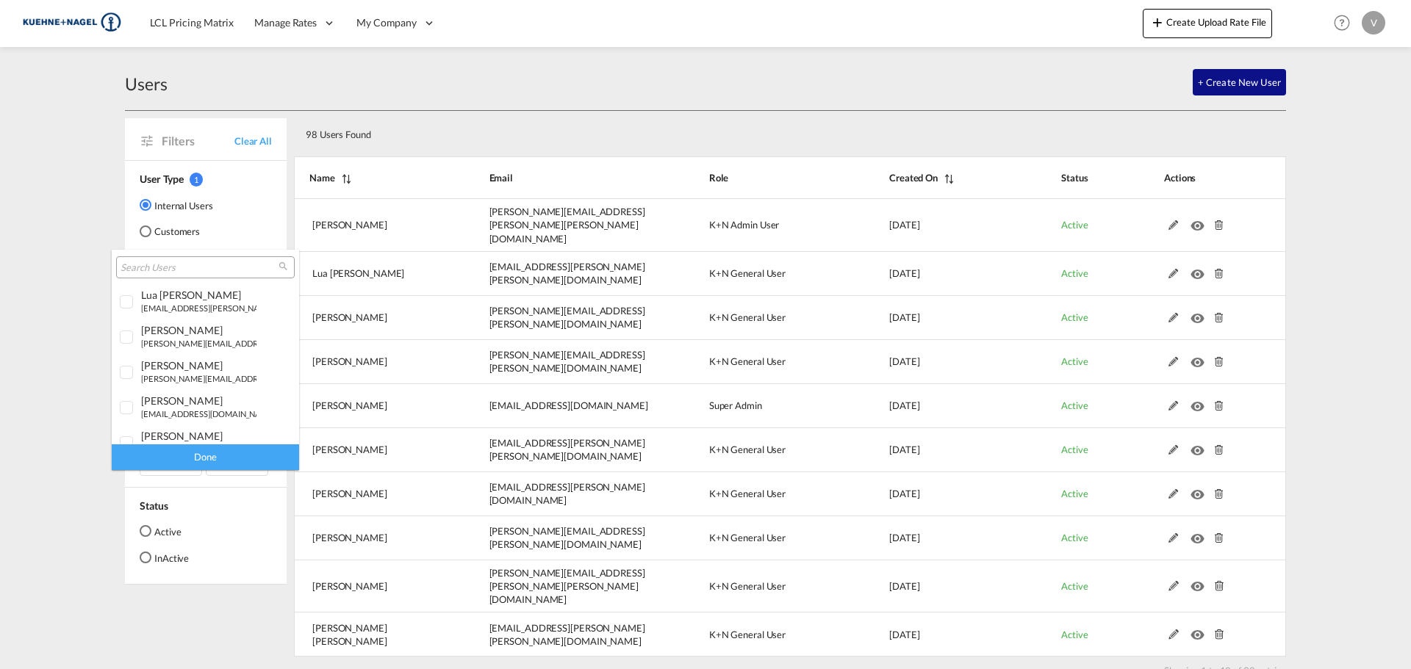
click at [194, 267] on input "search" at bounding box center [200, 268] width 158 height 13
type input "giov"
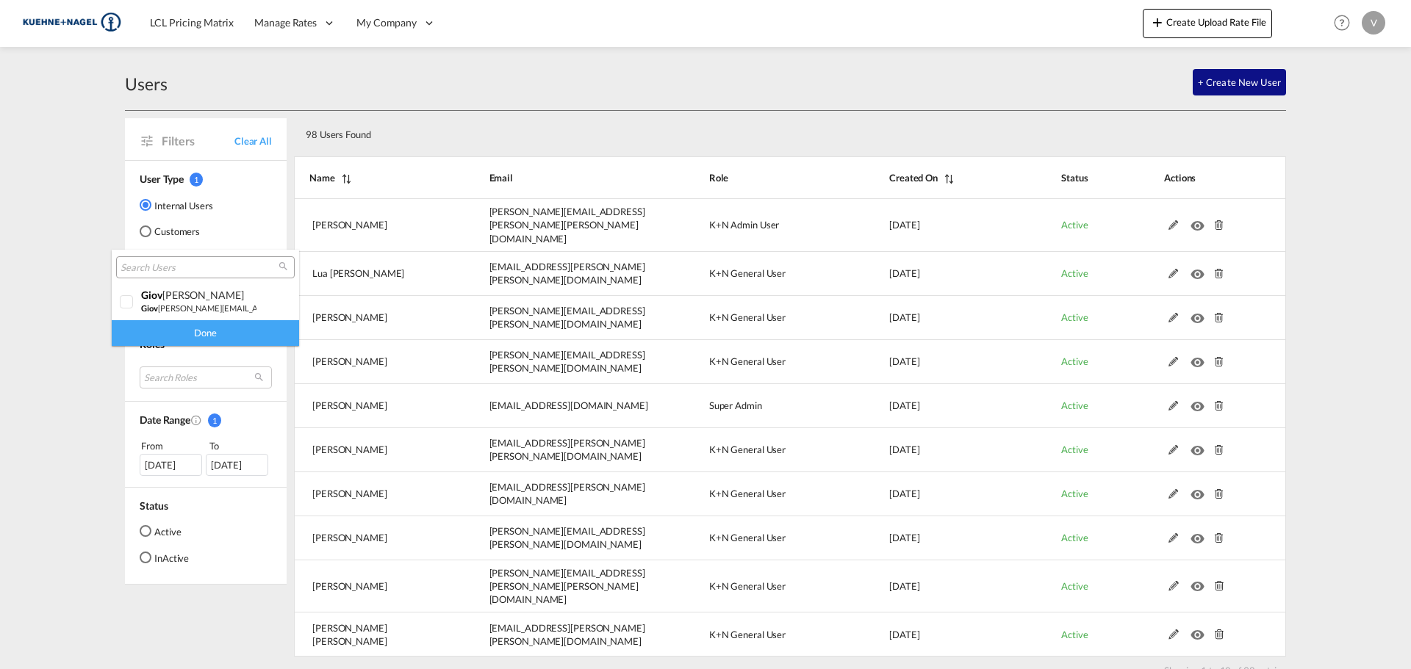
click at [578, 85] on md-backdrop at bounding box center [705, 334] width 1411 height 669
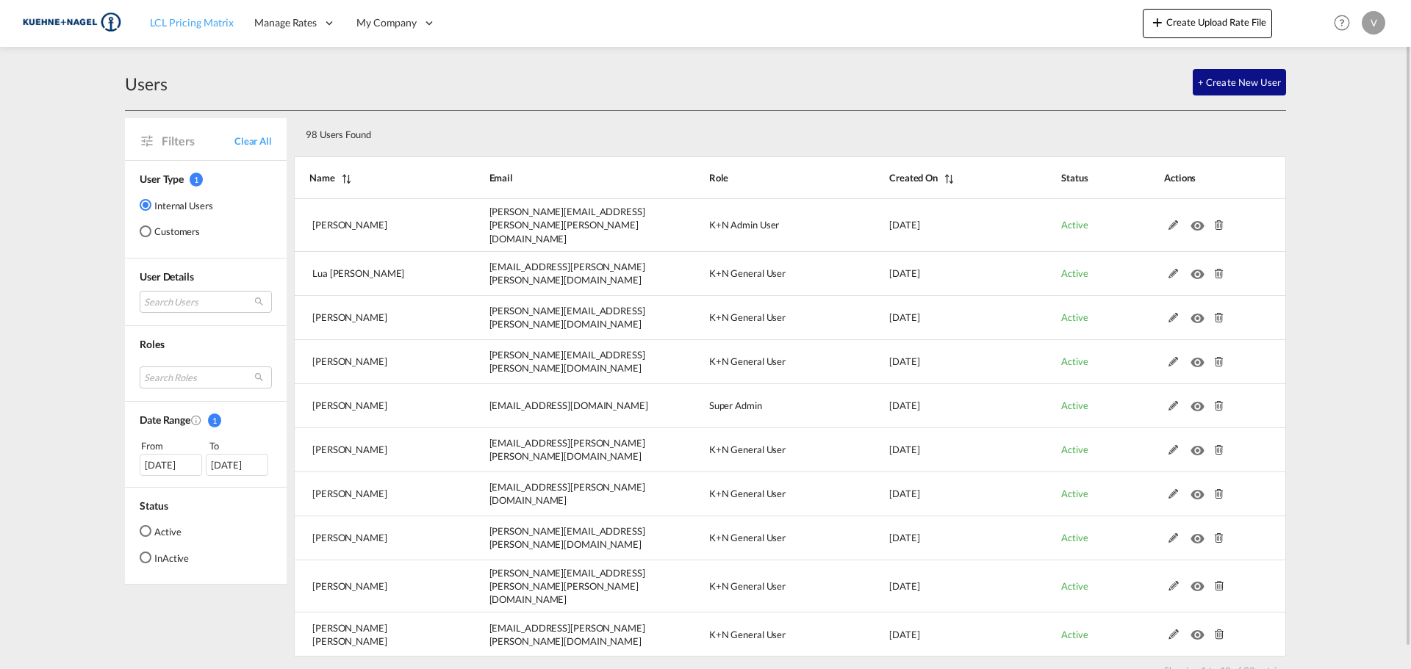
click at [221, 37] on link "LCL Pricing Matrix" at bounding box center [192, 23] width 104 height 48
